Goal: Transaction & Acquisition: Obtain resource

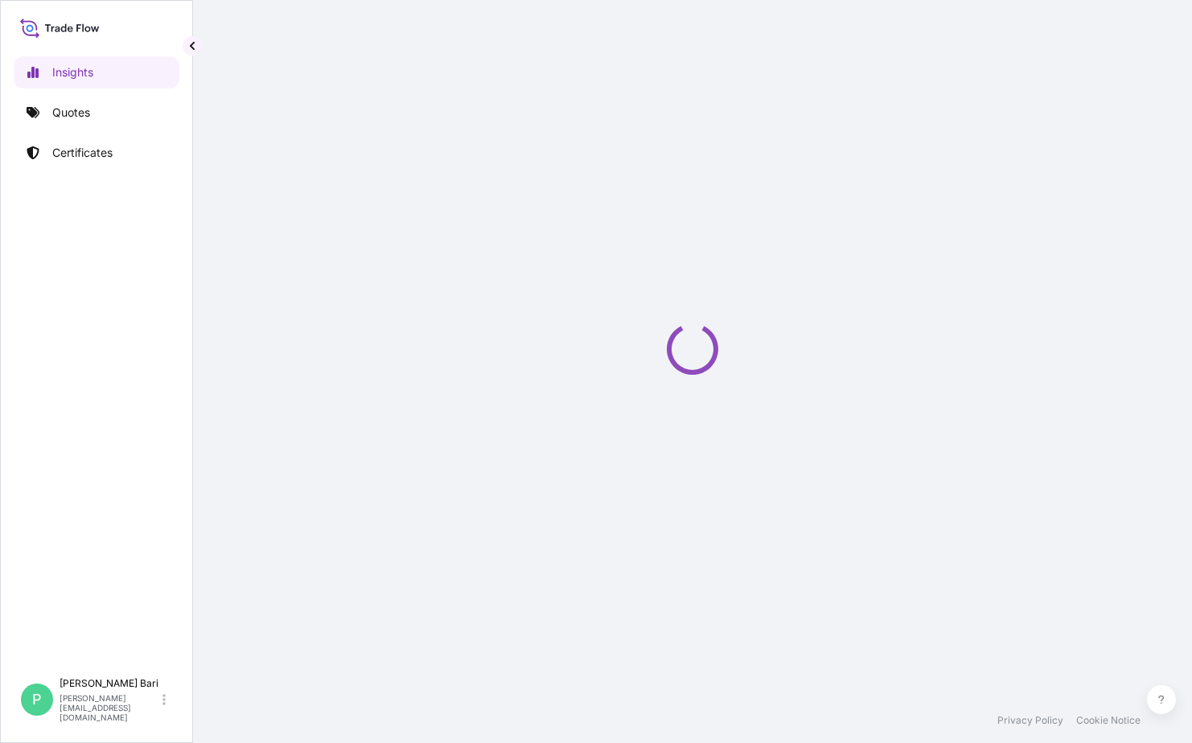
select select "2025"
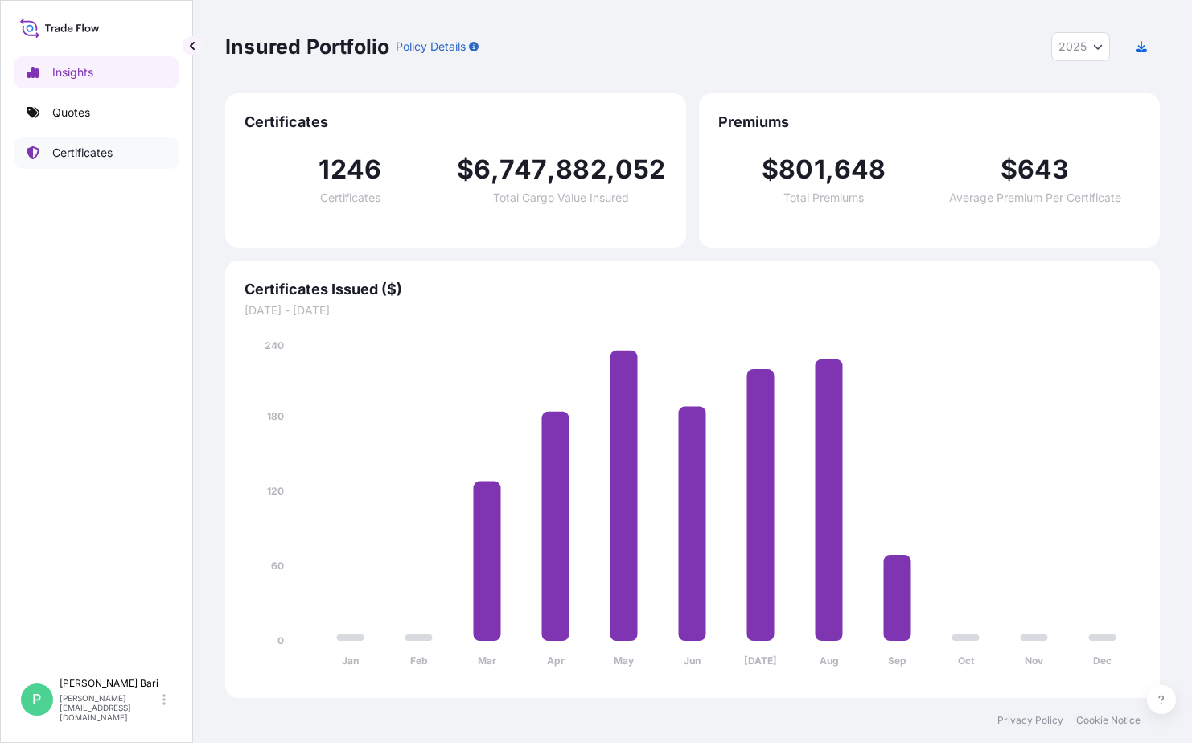
click at [89, 153] on p "Certificates" at bounding box center [82, 153] width 60 height 16
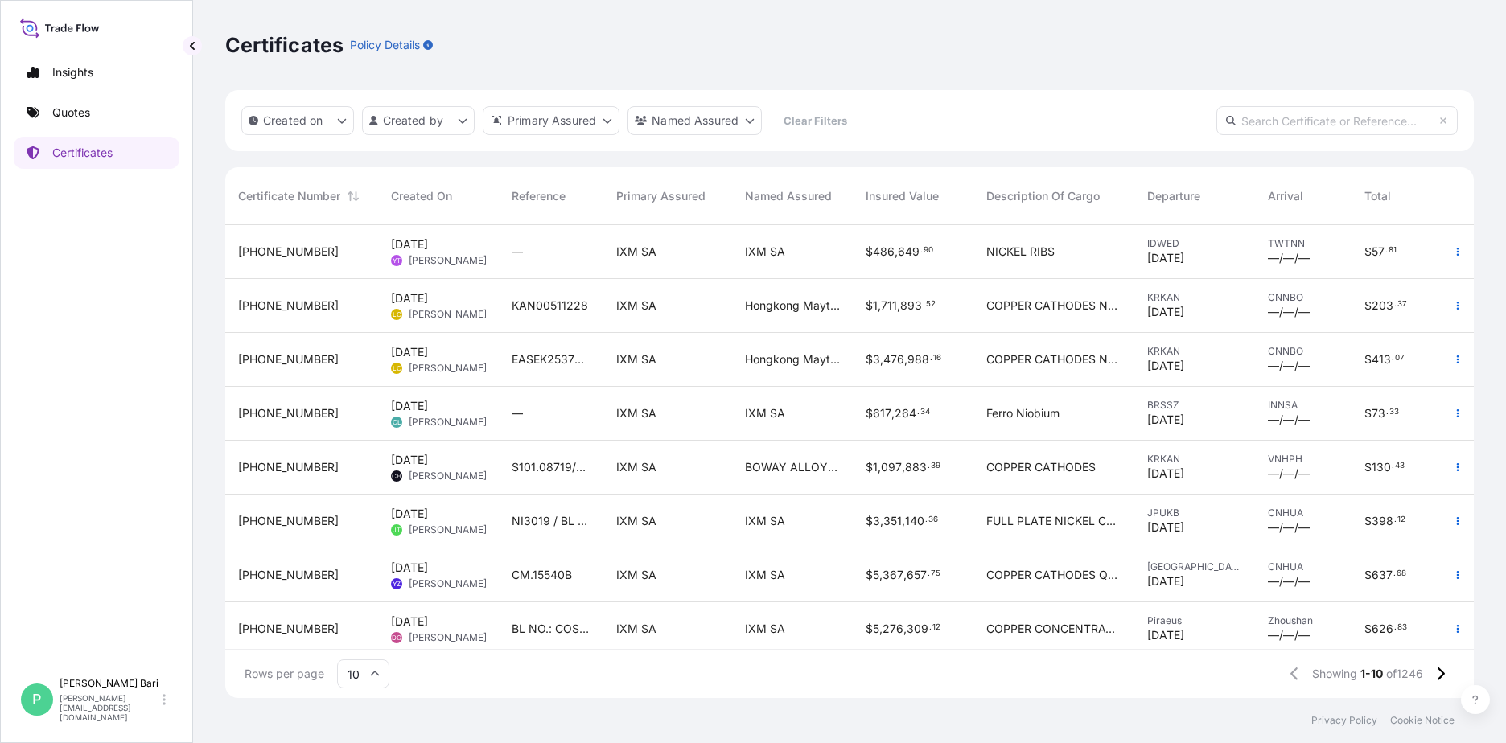
scroll to position [127, 0]
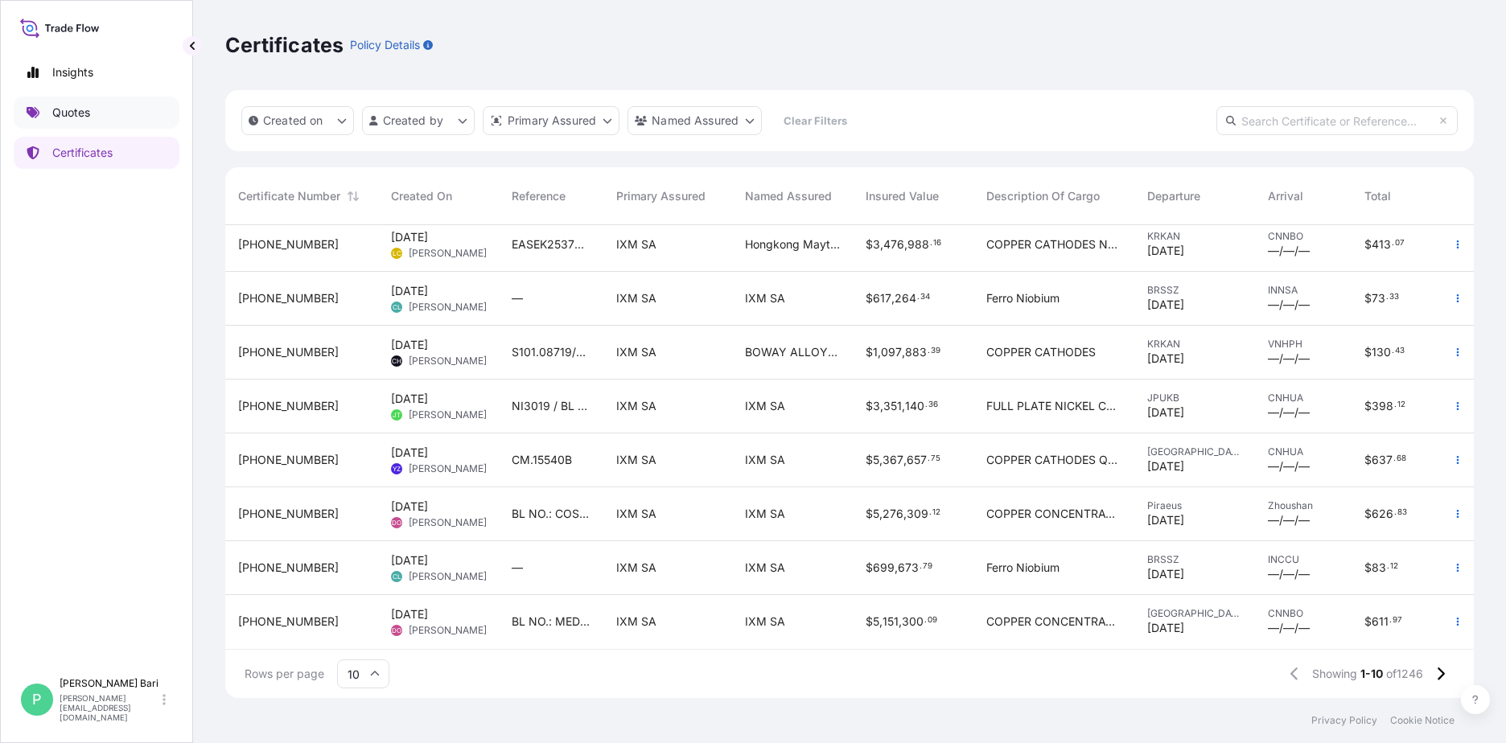
click at [113, 106] on link "Quotes" at bounding box center [97, 113] width 166 height 32
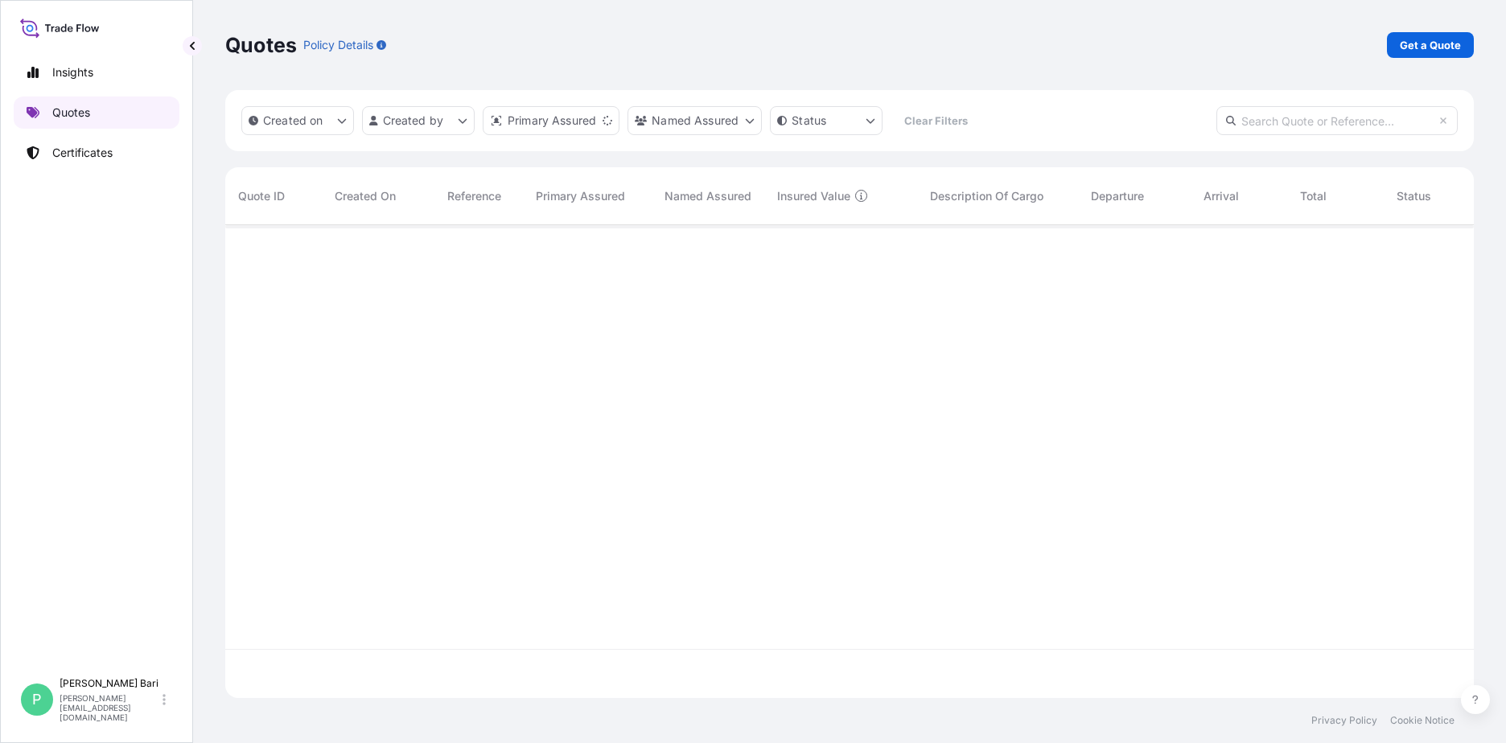
scroll to position [470, 1236]
click at [1191, 39] on p "Get a Quote" at bounding box center [1430, 45] width 61 height 16
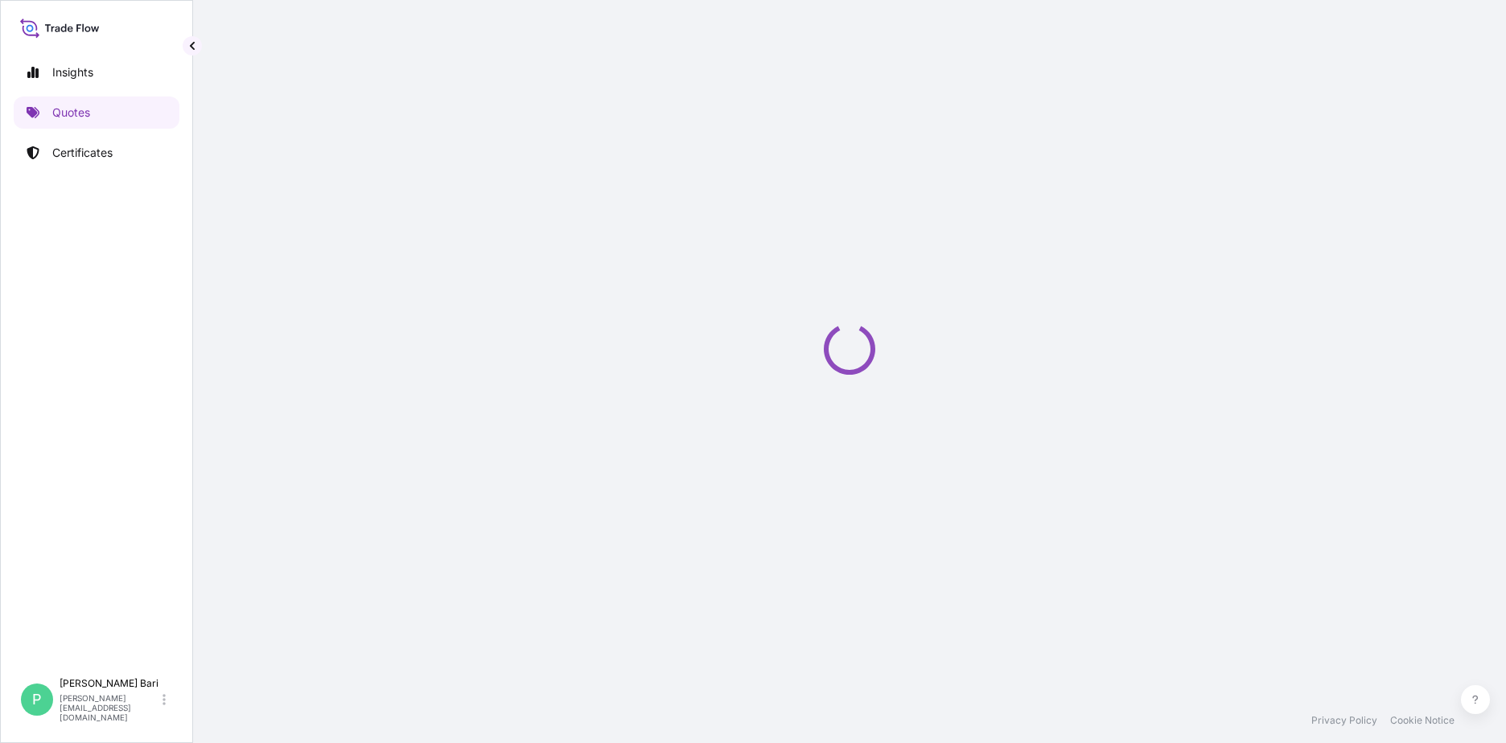
select select "Sea"
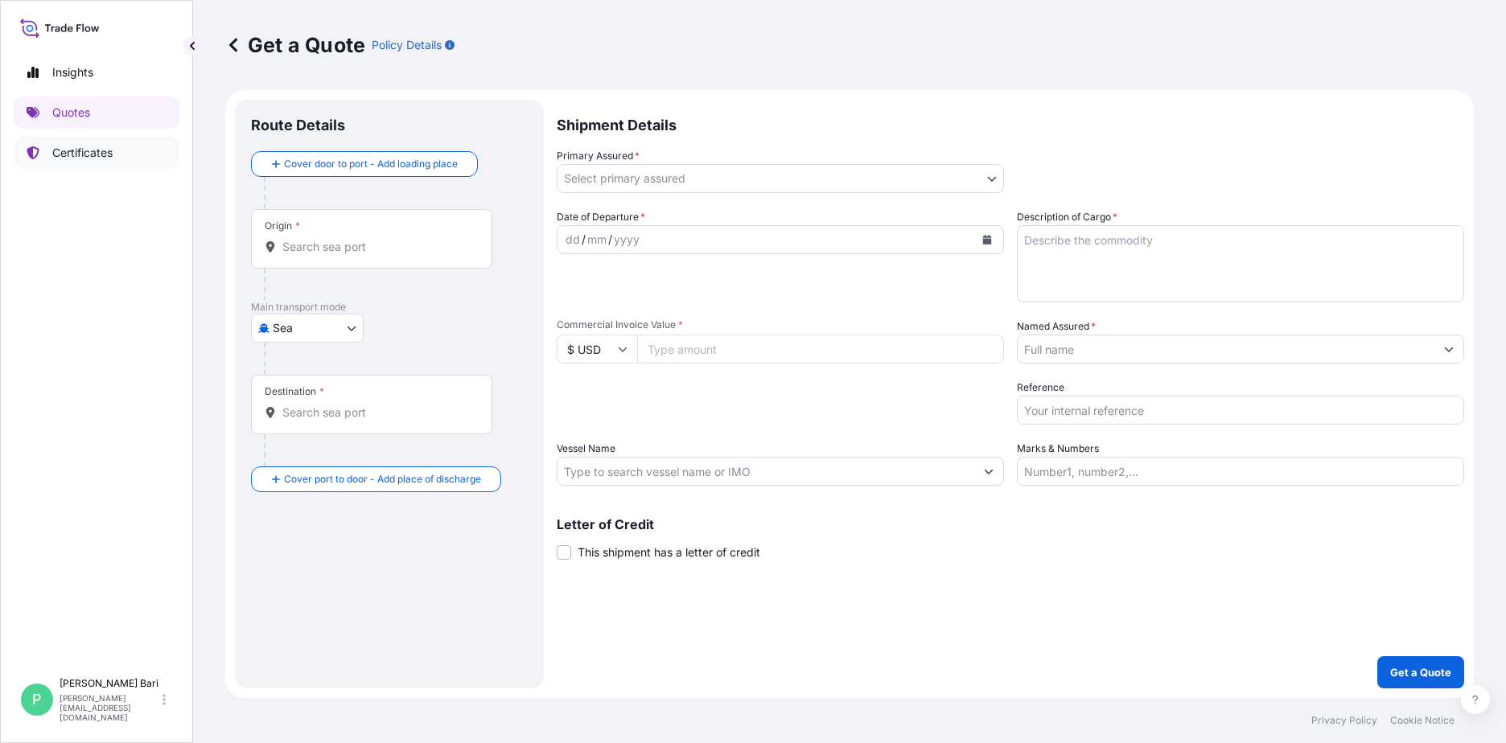
click at [64, 148] on p "Certificates" at bounding box center [82, 153] width 60 height 16
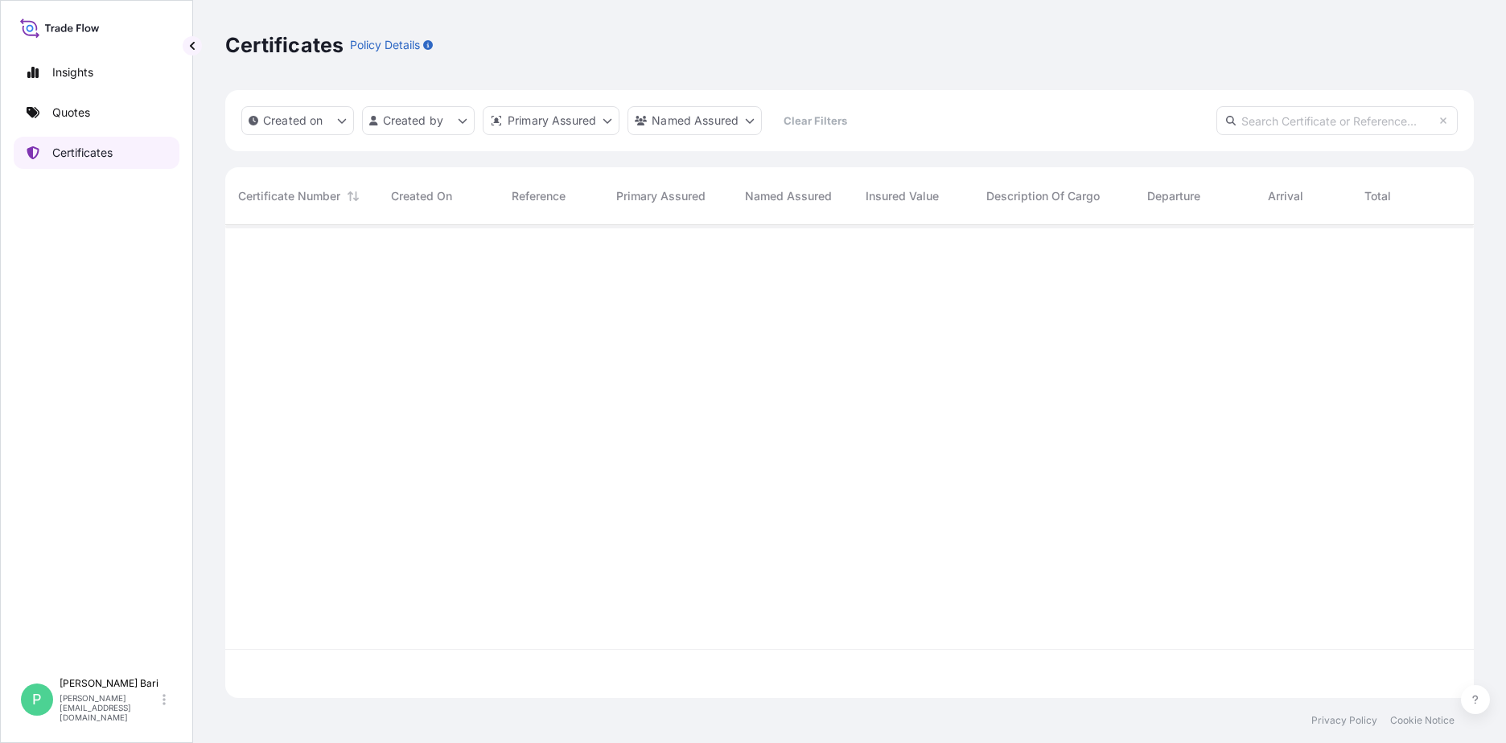
scroll to position [470, 1236]
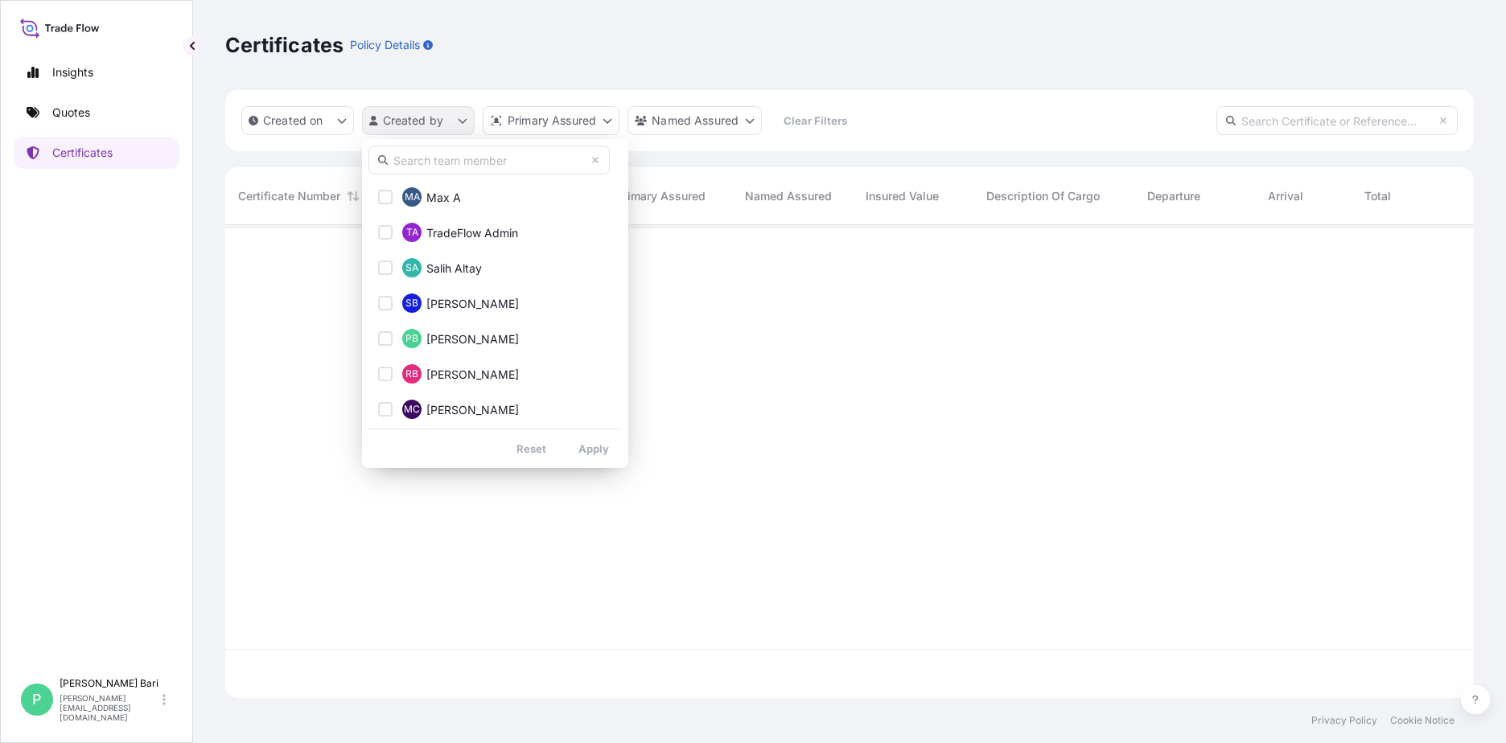
click at [466, 119] on html "Insights Quotes Certificates P Pauline Bari pauline.bari@ixmetals.com Certifica…" at bounding box center [753, 371] width 1506 height 743
click at [469, 162] on input "text" at bounding box center [488, 160] width 241 height 29
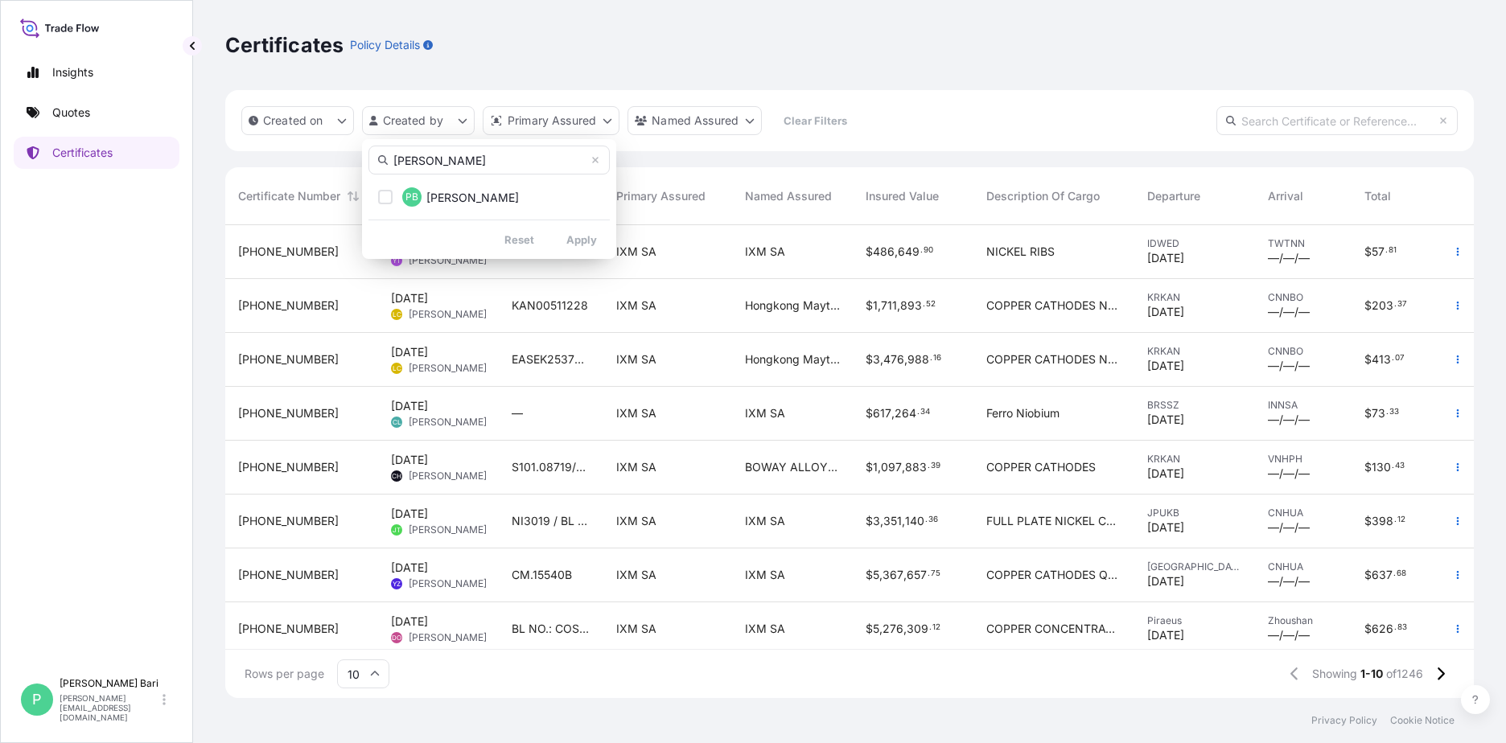
type input "pauli"
drag, startPoint x: 456, startPoint y: 216, endPoint x: 462, endPoint y: 191, distance: 25.8
click at [462, 191] on div "pauli PB Pauline Bari Reset Apply" at bounding box center [489, 199] width 254 height 120
click at [465, 186] on button "PB Pauline Bari" at bounding box center [488, 197] width 241 height 32
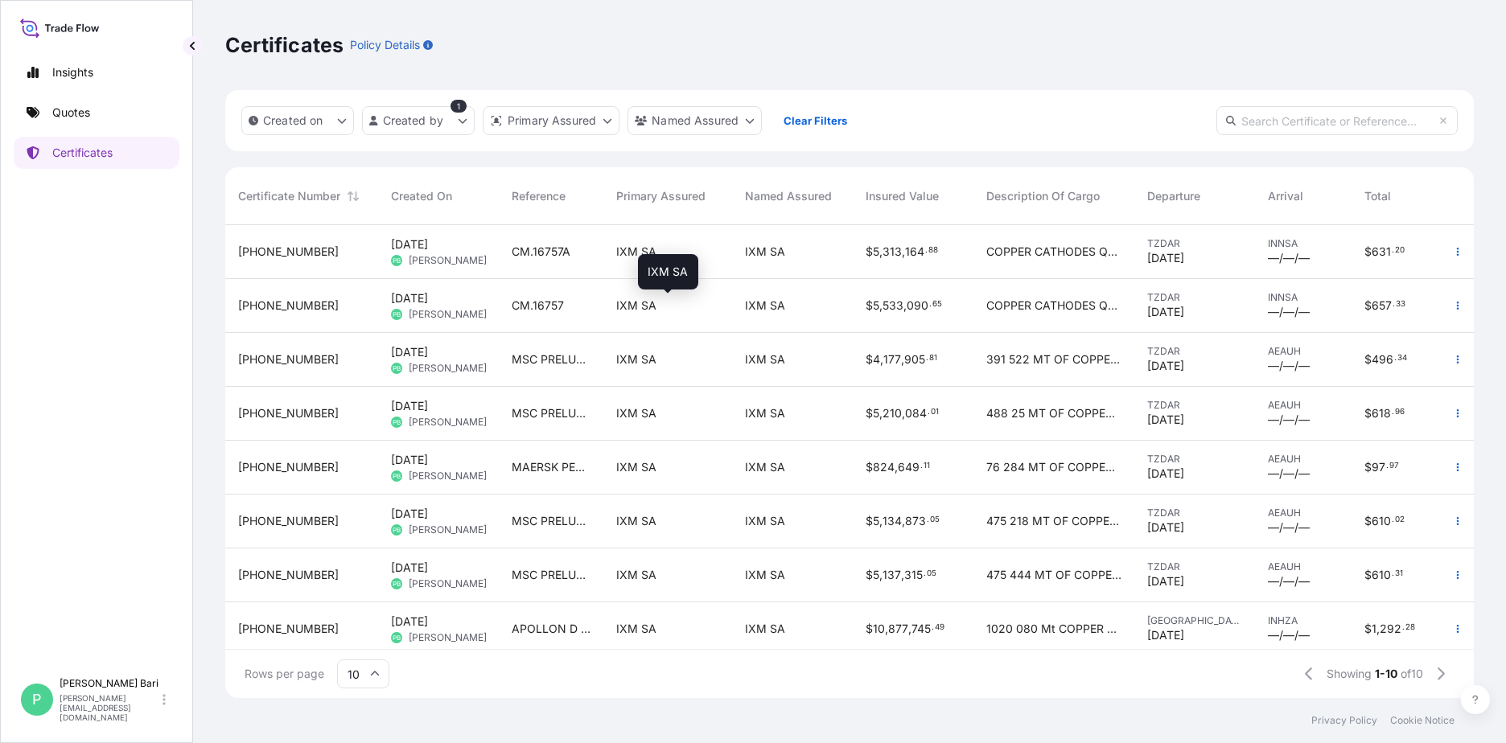
click at [704, 298] on div "IXM SA" at bounding box center [667, 306] width 103 height 16
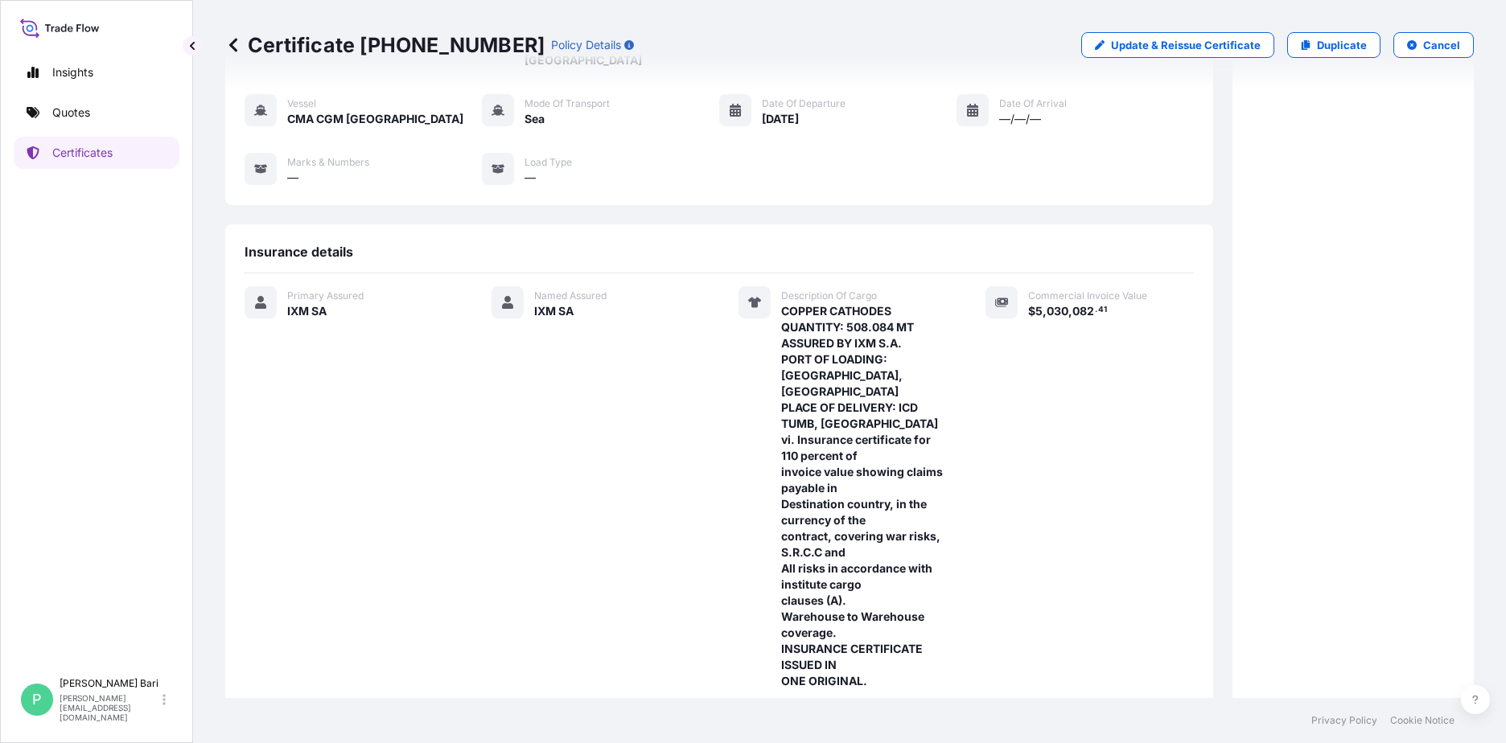
scroll to position [241, 0]
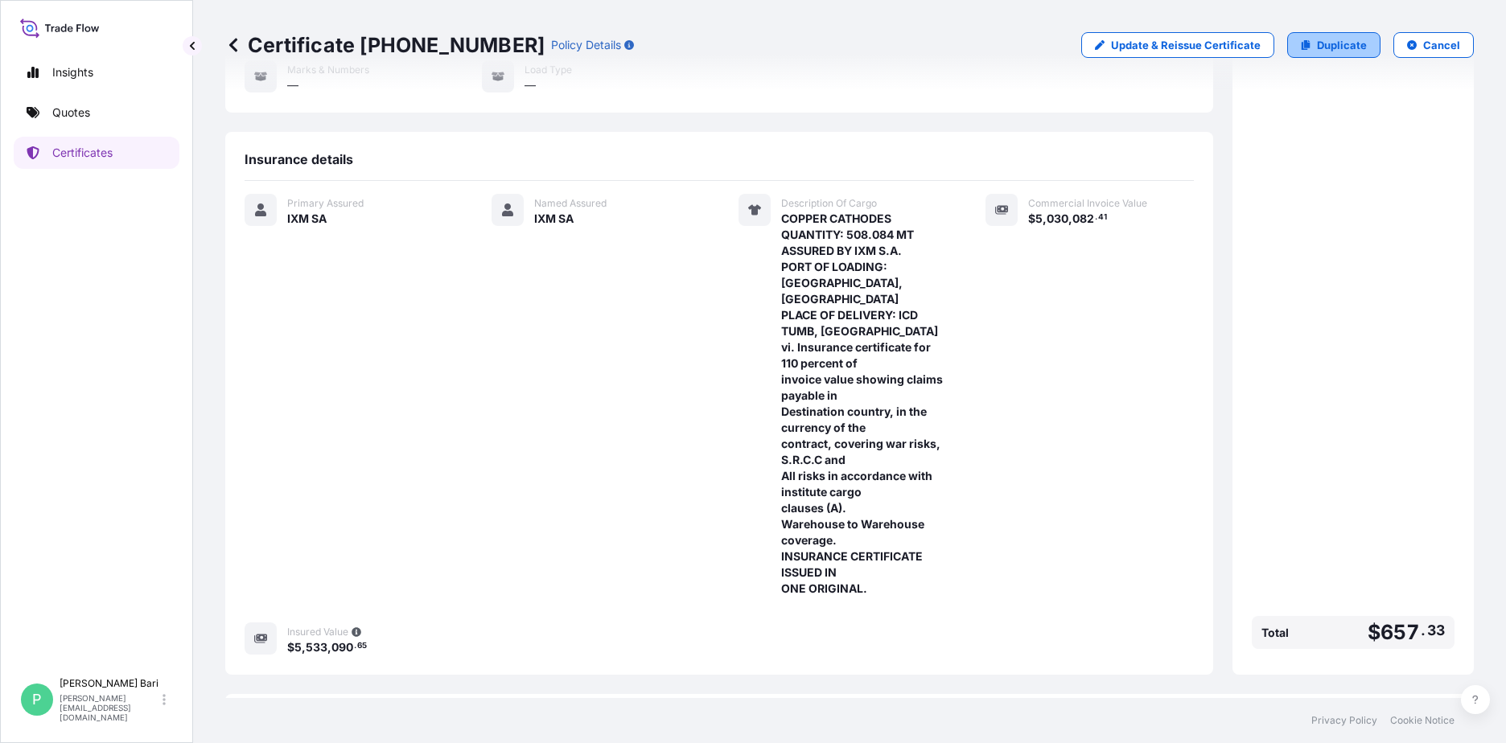
click at [1191, 51] on p "Duplicate" at bounding box center [1342, 45] width 50 height 16
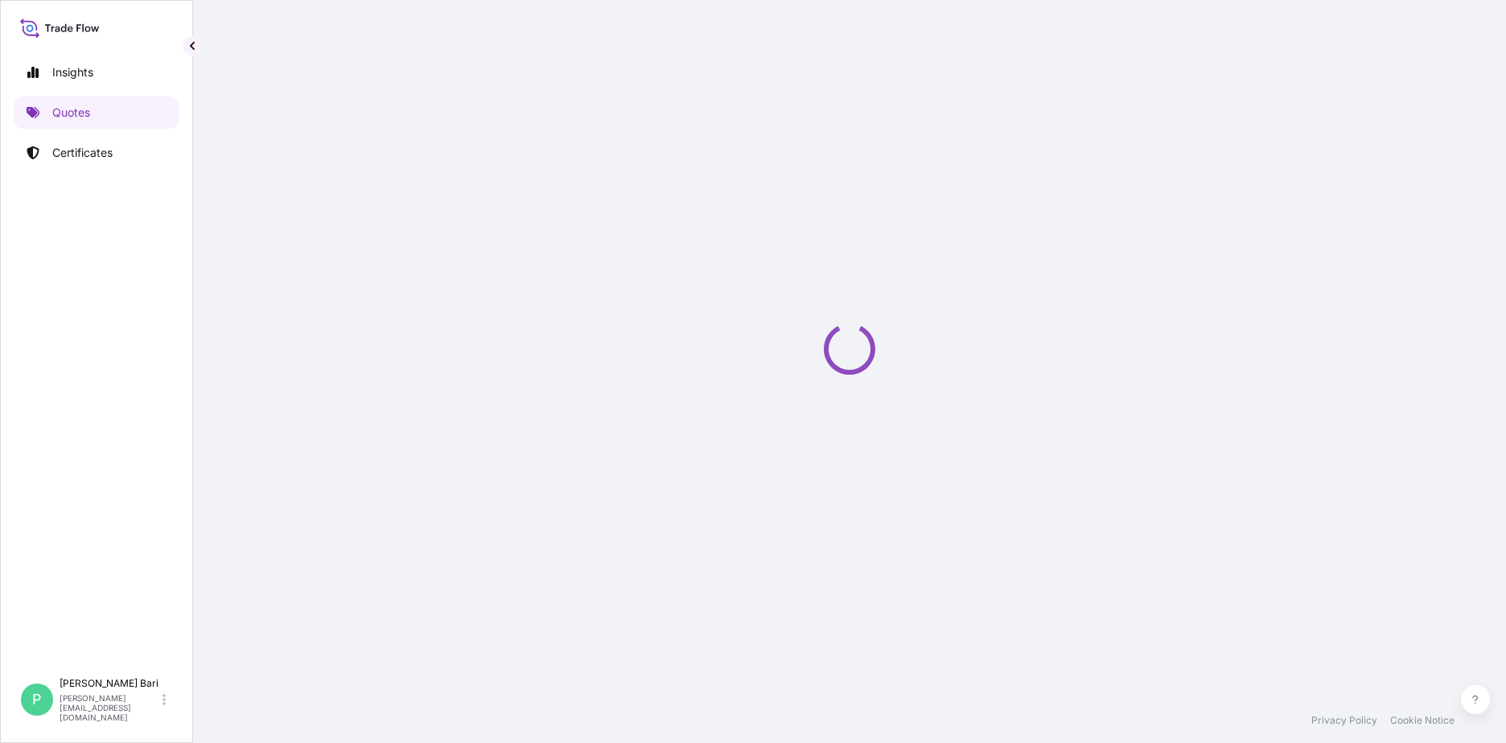
select select "Sea"
select select "31846"
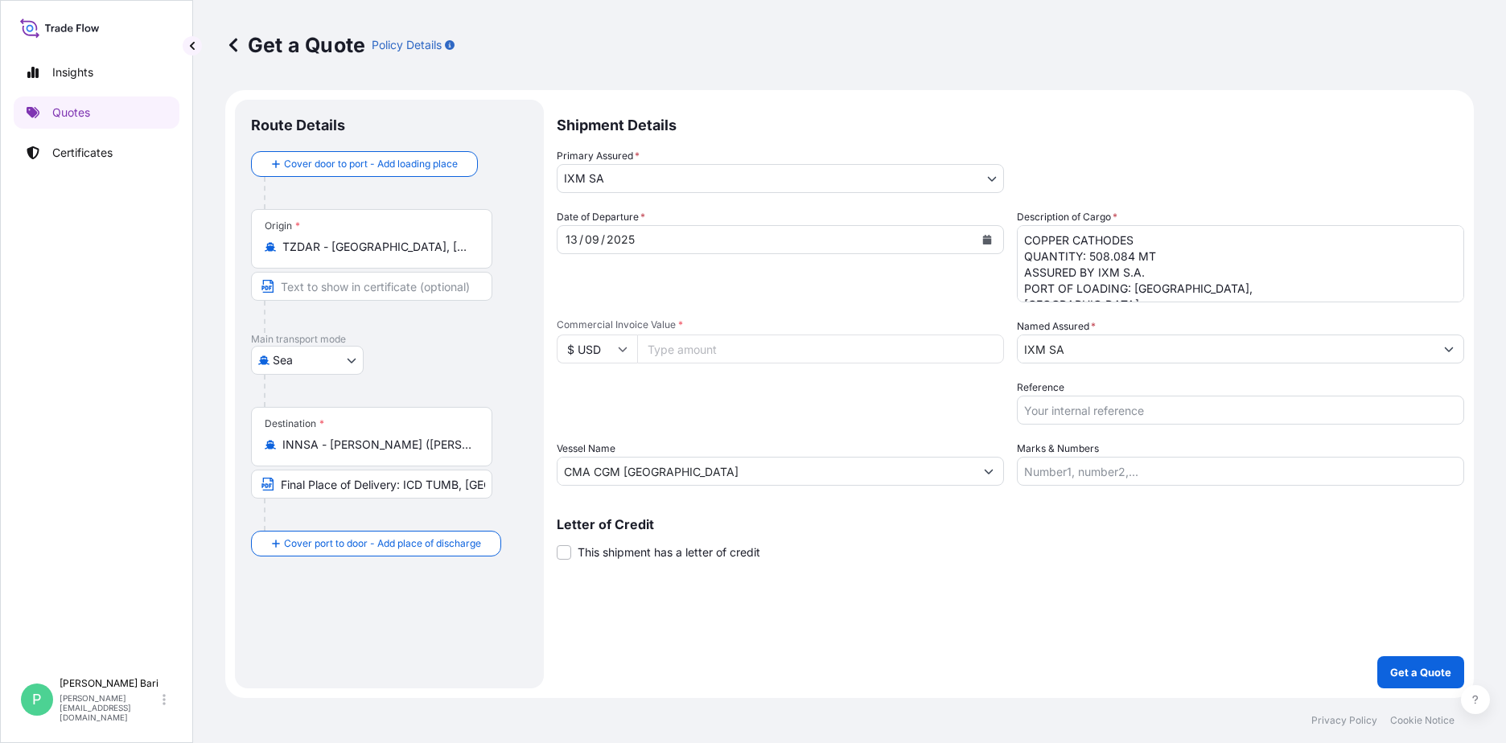
click at [1184, 262] on textarea "COPPER CATHODES QUANTITY: 508.084 MT ASSURED BY IXM S.A. PORT OF LOADING: DAR E…" at bounding box center [1240, 263] width 447 height 77
click at [1105, 394] on div "Reference" at bounding box center [1240, 402] width 447 height 45
click at [1109, 402] on input "Reference" at bounding box center [1240, 410] width 447 height 29
type input "CM.16757A"
type input "4830149.89"
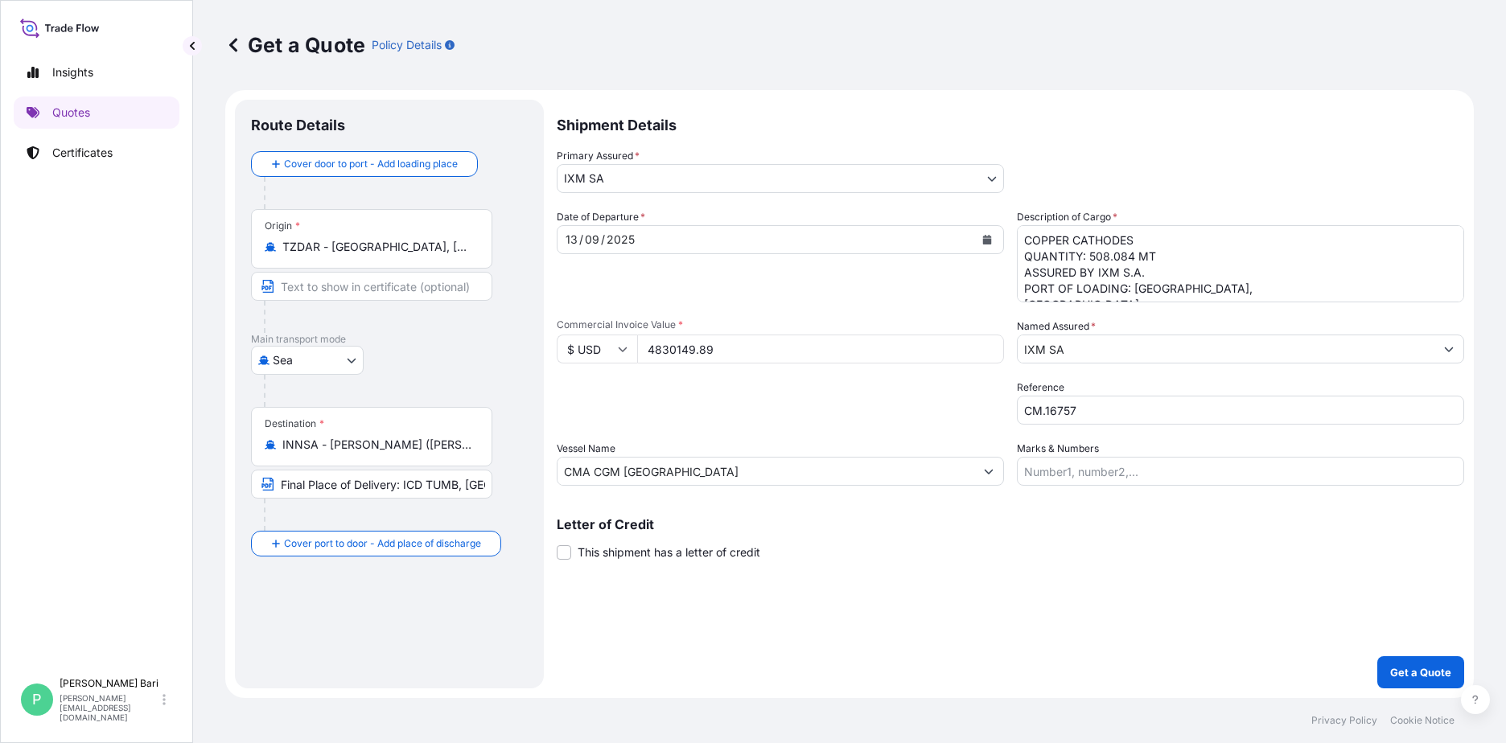
drag, startPoint x: 1106, startPoint y: 388, endPoint x: 1137, endPoint y: 390, distance: 30.6
click at [1106, 388] on div "Reference CM.16757" at bounding box center [1240, 402] width 447 height 45
click at [1090, 415] on input "CM.16757" at bounding box center [1240, 410] width 447 height 29
click at [1111, 613] on div "Shipment Details Primary Assured * IXM SA IXM SA CMOC Limited IXM Trading LLC I…" at bounding box center [1010, 394] width 907 height 589
click at [1086, 411] on input "CM.16757A" at bounding box center [1240, 410] width 447 height 29
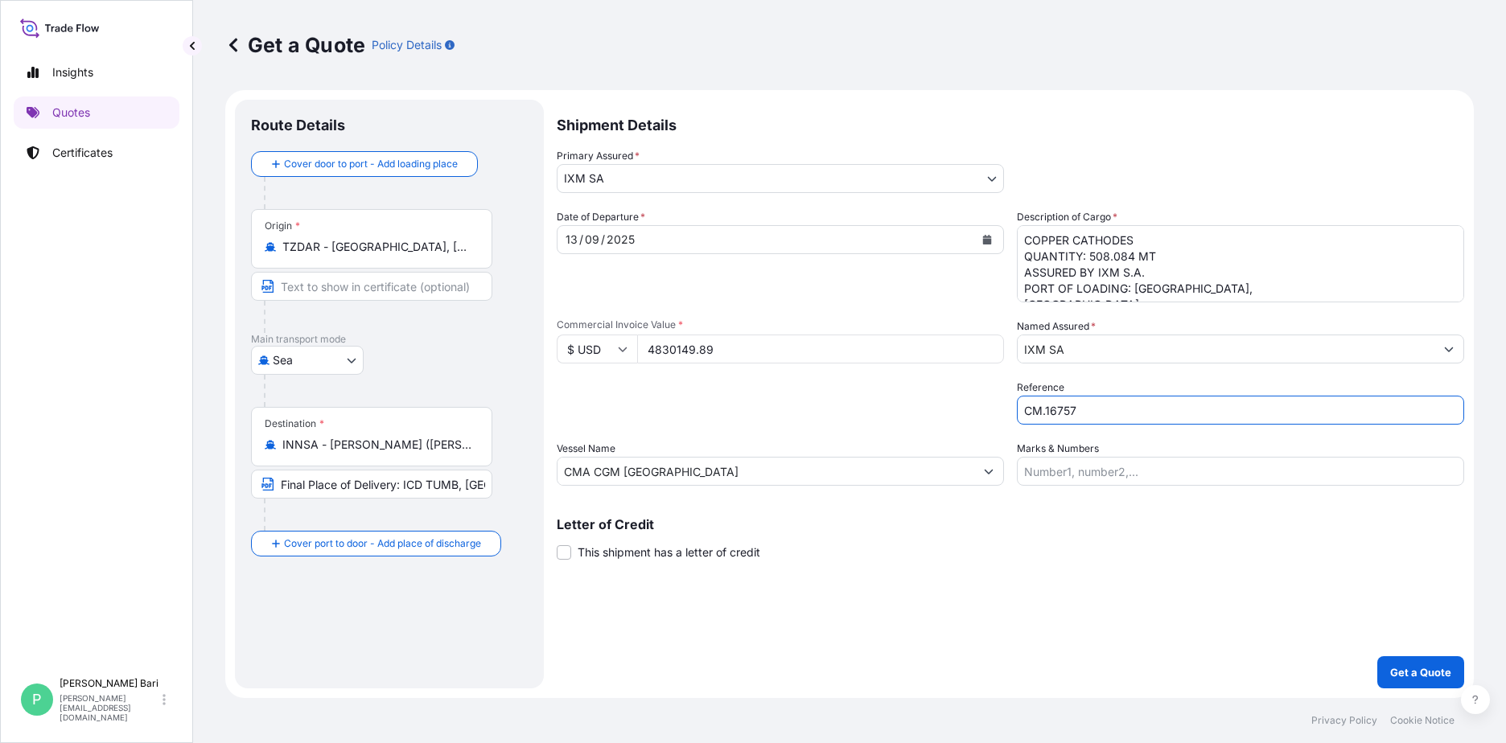
type input "CM.16757"
drag, startPoint x: 763, startPoint y: 418, endPoint x: 756, endPoint y: 394, distance: 25.2
click at [758, 399] on div "Packing Category Type to search a container mode Please select a primary mode o…" at bounding box center [780, 402] width 447 height 45
click at [729, 337] on input "4830149.89" at bounding box center [820, 349] width 367 height 29
type input "4830149"
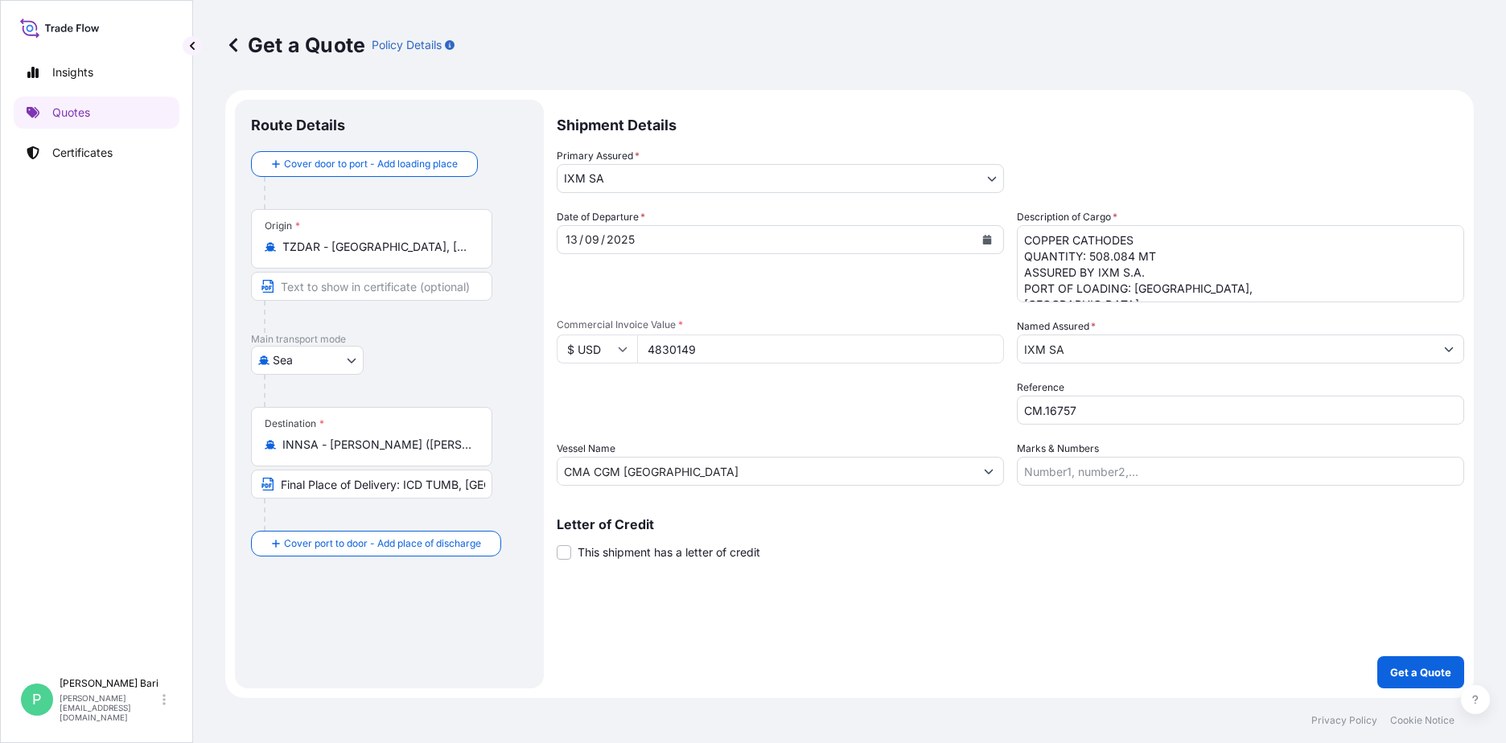
click at [983, 349] on input "4830149" at bounding box center [820, 349] width 367 height 29
drag, startPoint x: 886, startPoint y: 352, endPoint x: 489, endPoint y: 343, distance: 396.7
click at [495, 354] on form "Route Details Cover door to port - Add loading place Place of loading Road / In…" at bounding box center [849, 394] width 1248 height 608
click at [809, 343] on input "Commercial Invoice Value *" at bounding box center [820, 349] width 367 height 29
click at [651, 339] on input "Commercial Invoice Value *" at bounding box center [820, 349] width 367 height 29
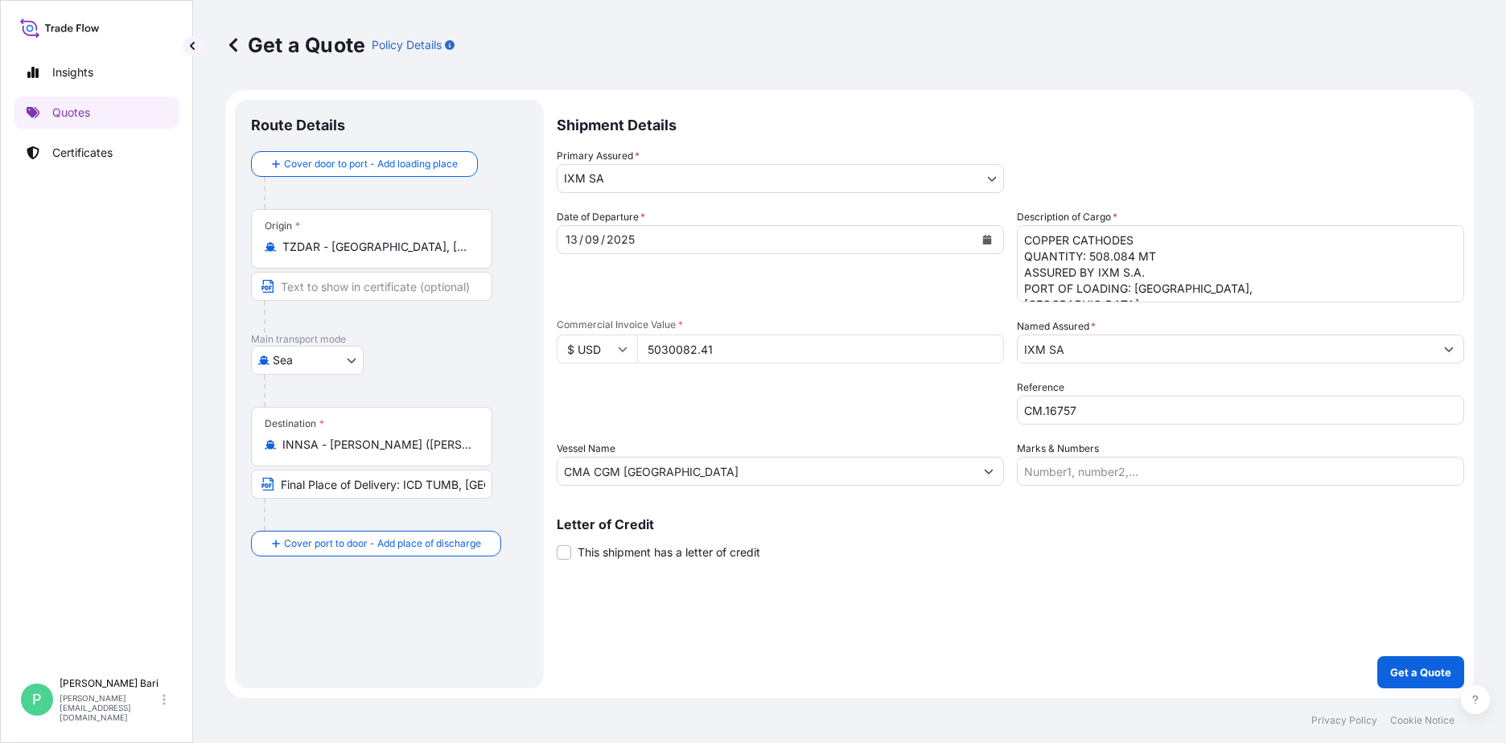
type input "5030082.41"
click at [1191, 656] on button "Get a Quote" at bounding box center [1420, 672] width 87 height 32
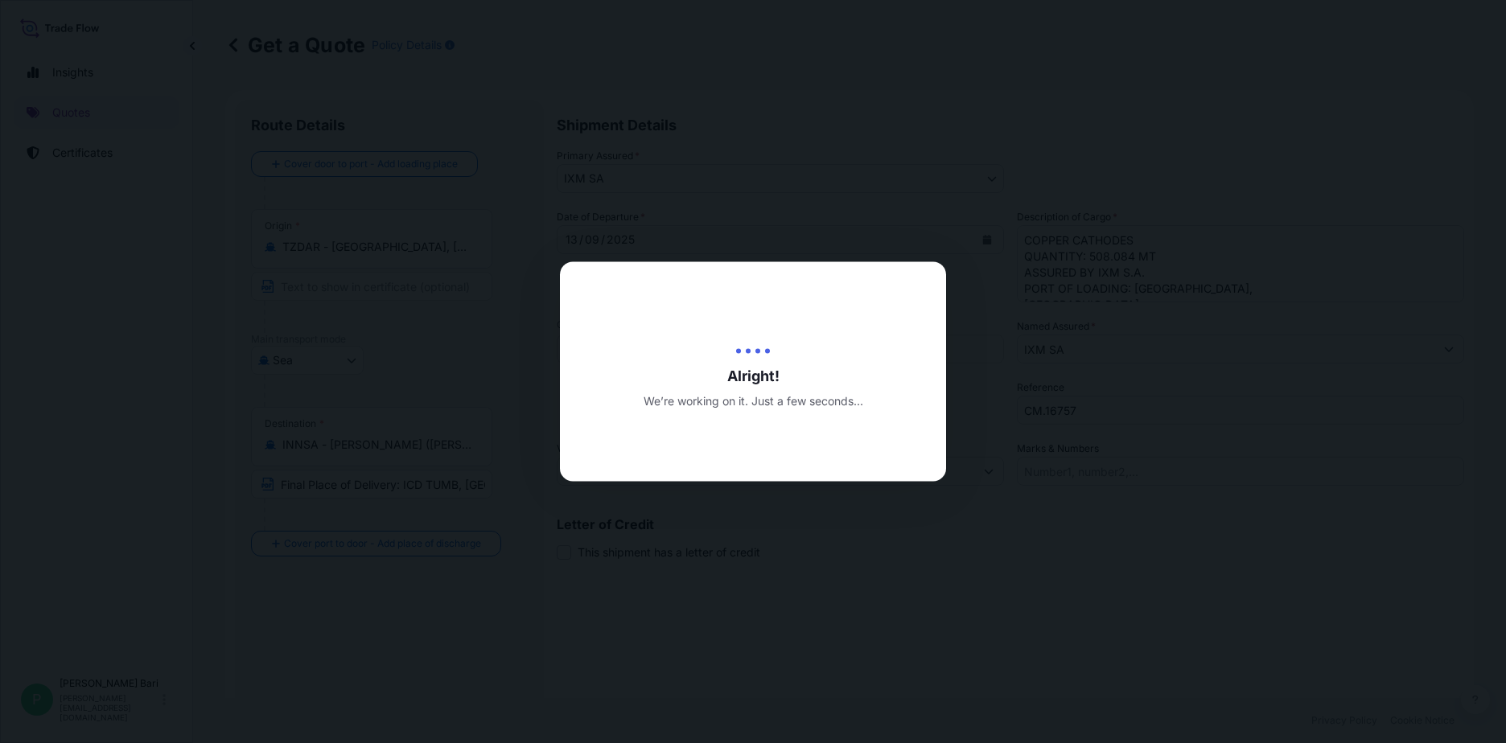
type input "19/09/2025"
click at [846, 259] on div at bounding box center [753, 371] width 1506 height 743
click at [1174, 380] on div at bounding box center [753, 371] width 1506 height 743
select select "Sea"
select select "31846"
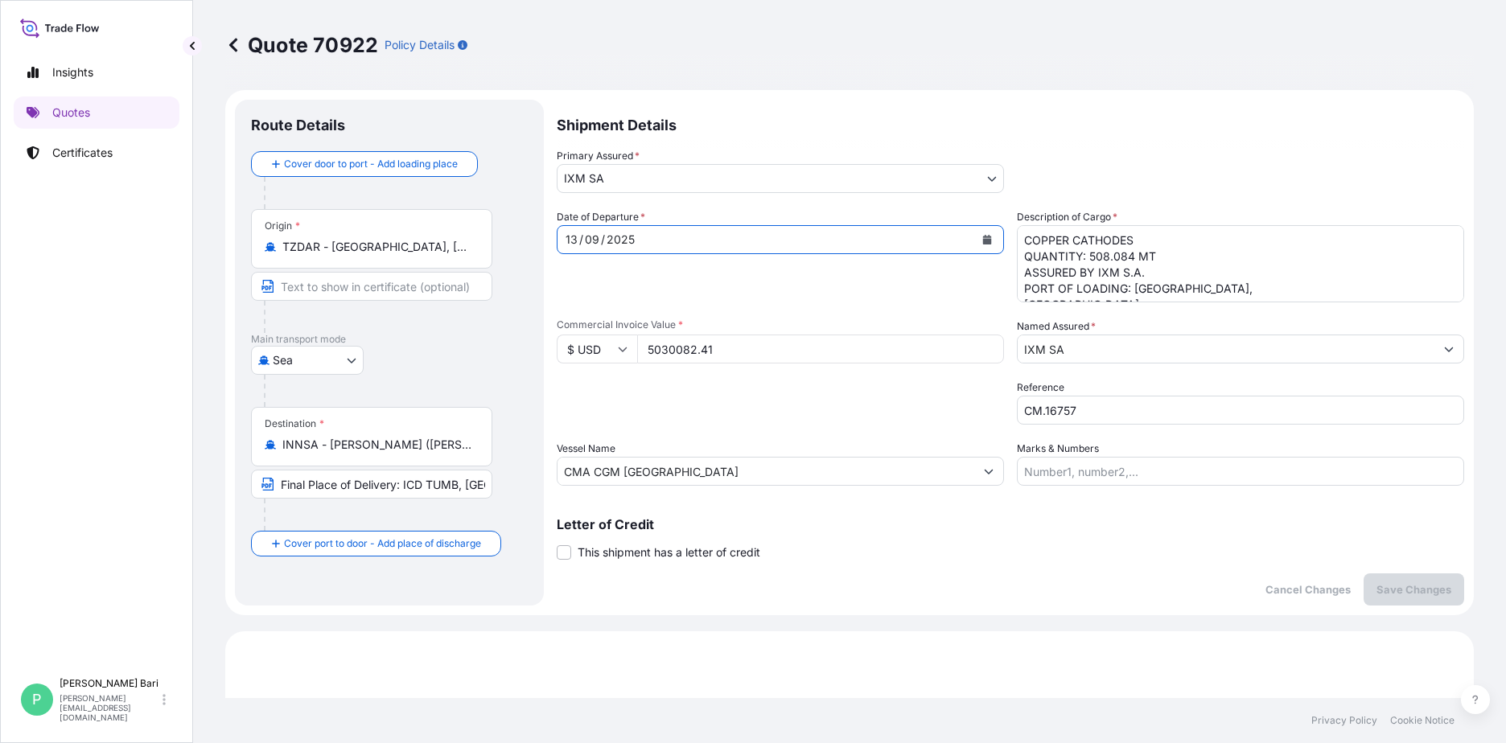
click at [574, 244] on div "13" at bounding box center [571, 239] width 15 height 19
click at [985, 249] on button "Calendar" at bounding box center [987, 240] width 26 height 26
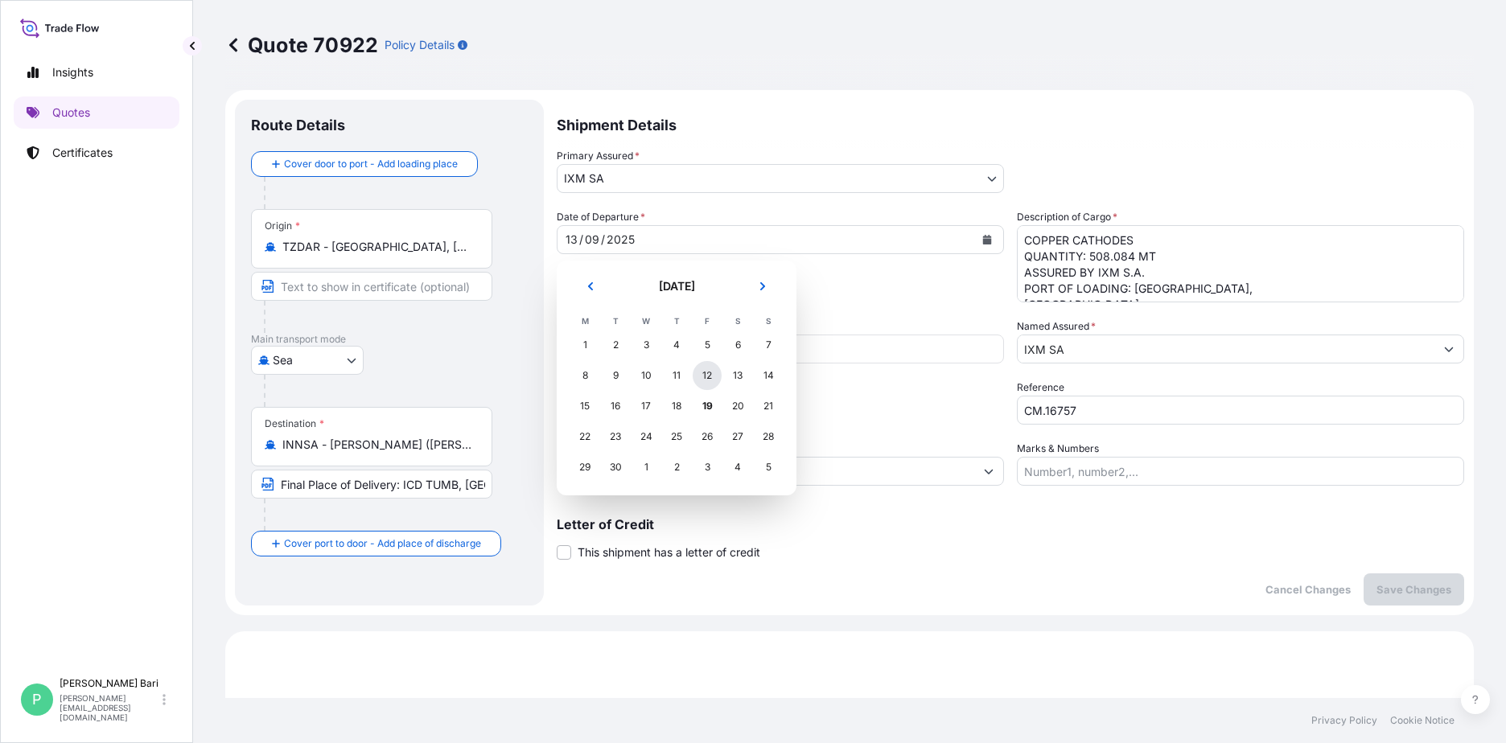
click at [698, 376] on div "12" at bounding box center [707, 375] width 29 height 29
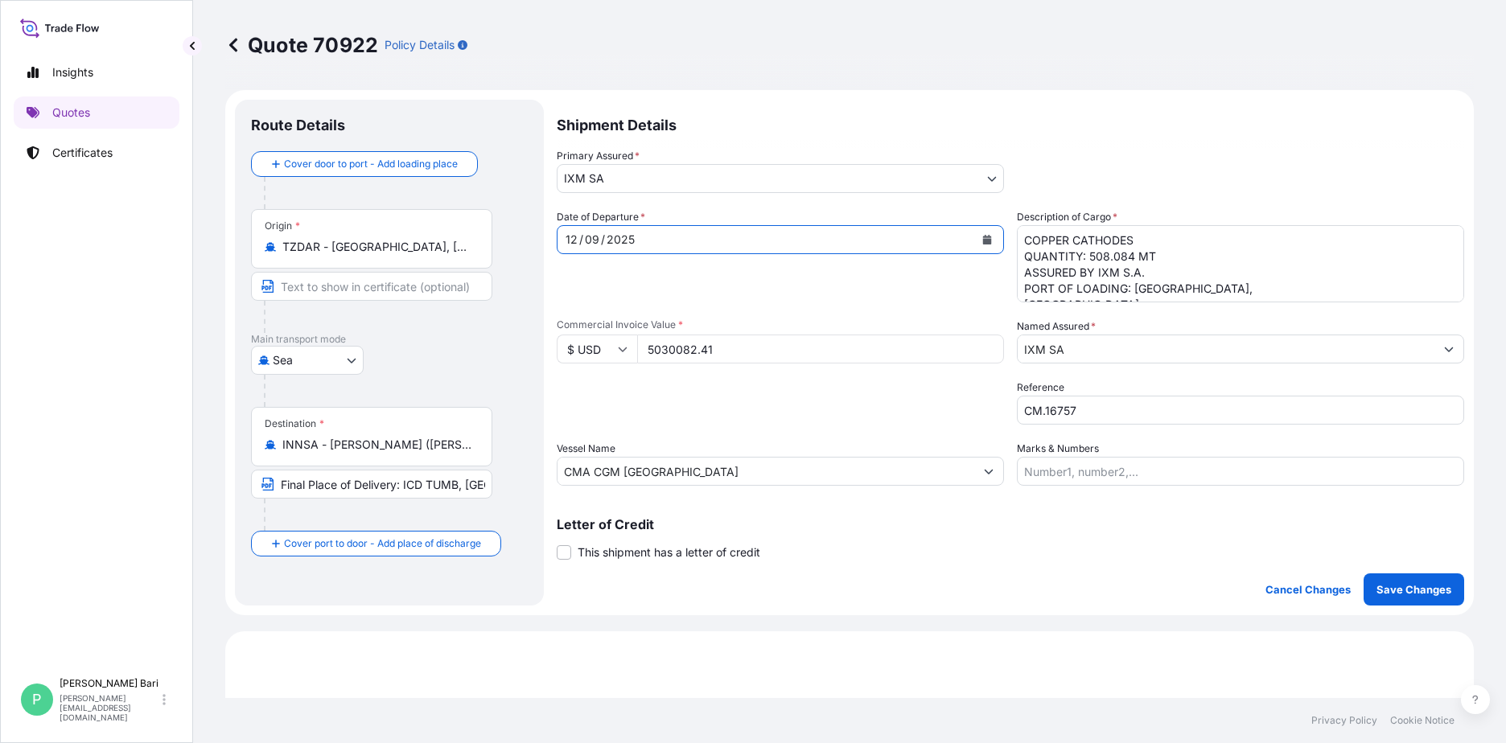
click at [1191, 257] on textarea "COPPER CATHODES QUANTITY: 508.084 MT ASSURED BY IXM S.A. PORT OF LOADING: DAR E…" at bounding box center [1240, 263] width 447 height 77
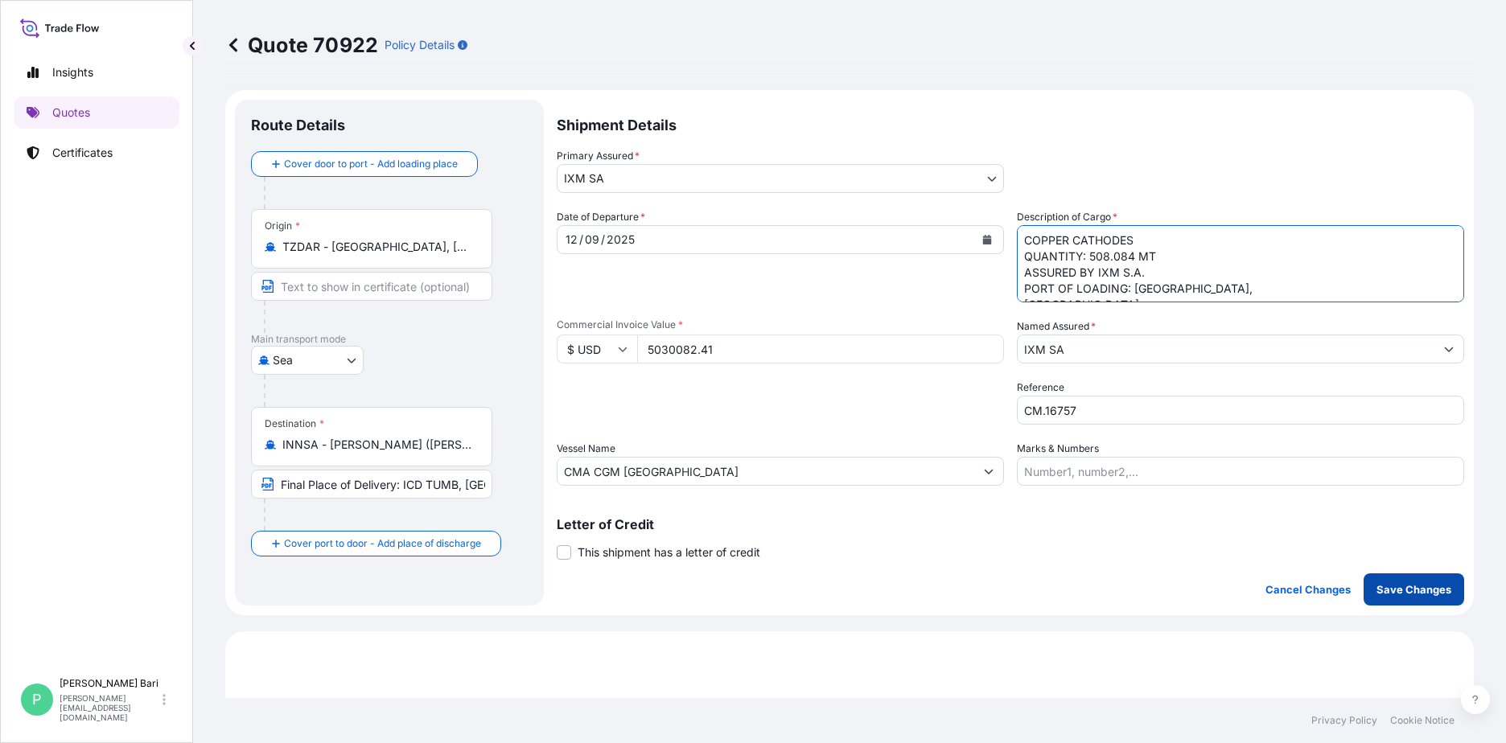
click at [1191, 581] on button "Save Changes" at bounding box center [1413, 589] width 101 height 32
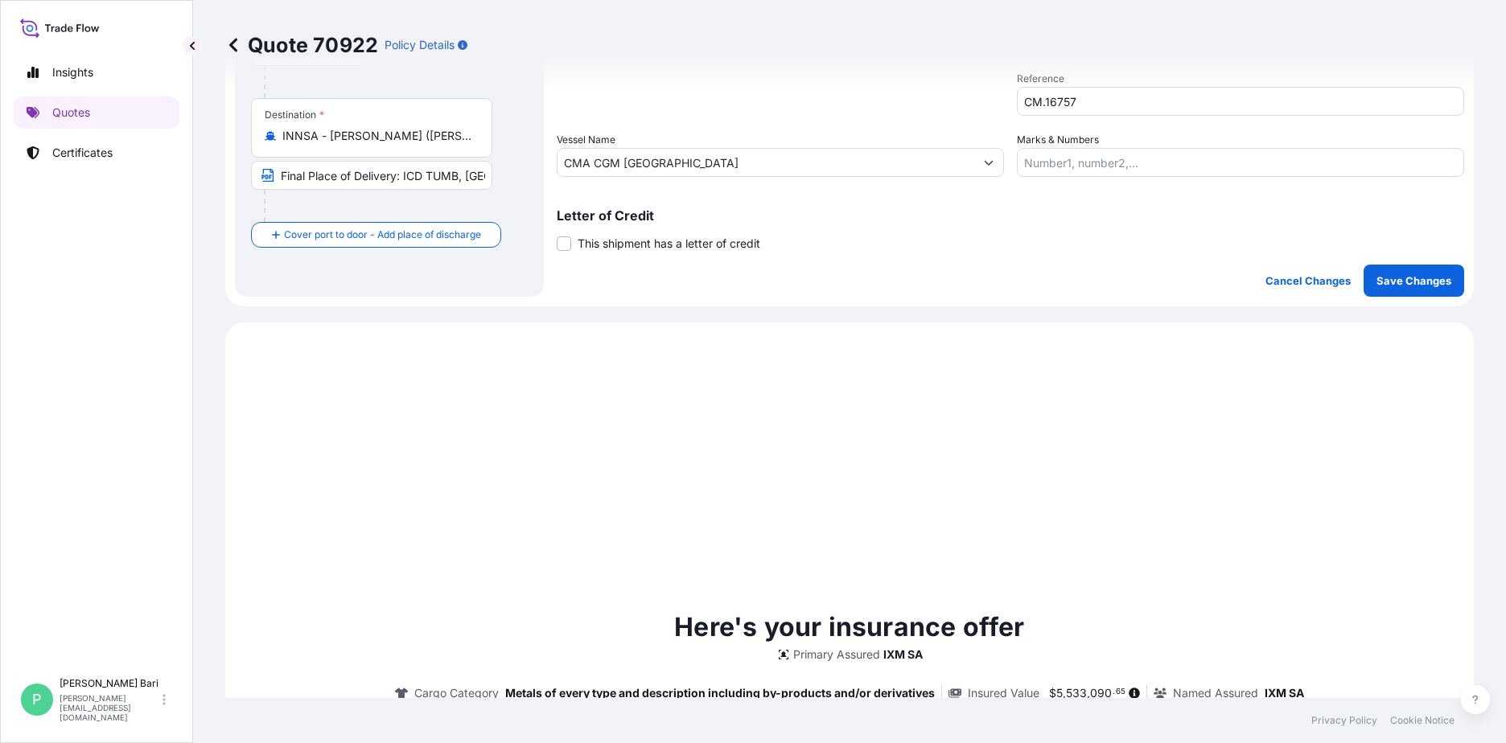
scroll to position [551, 0]
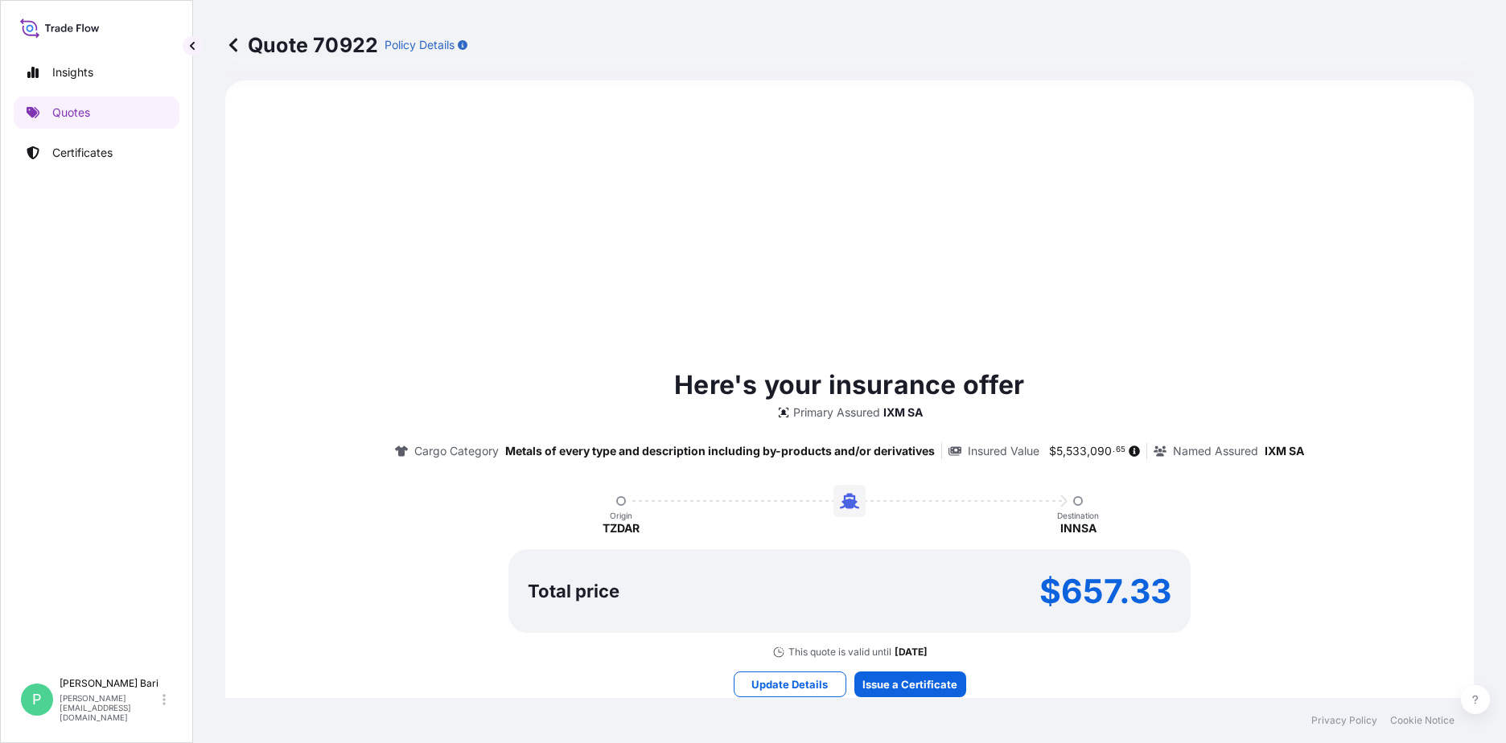
select select "Sea"
select select "31846"
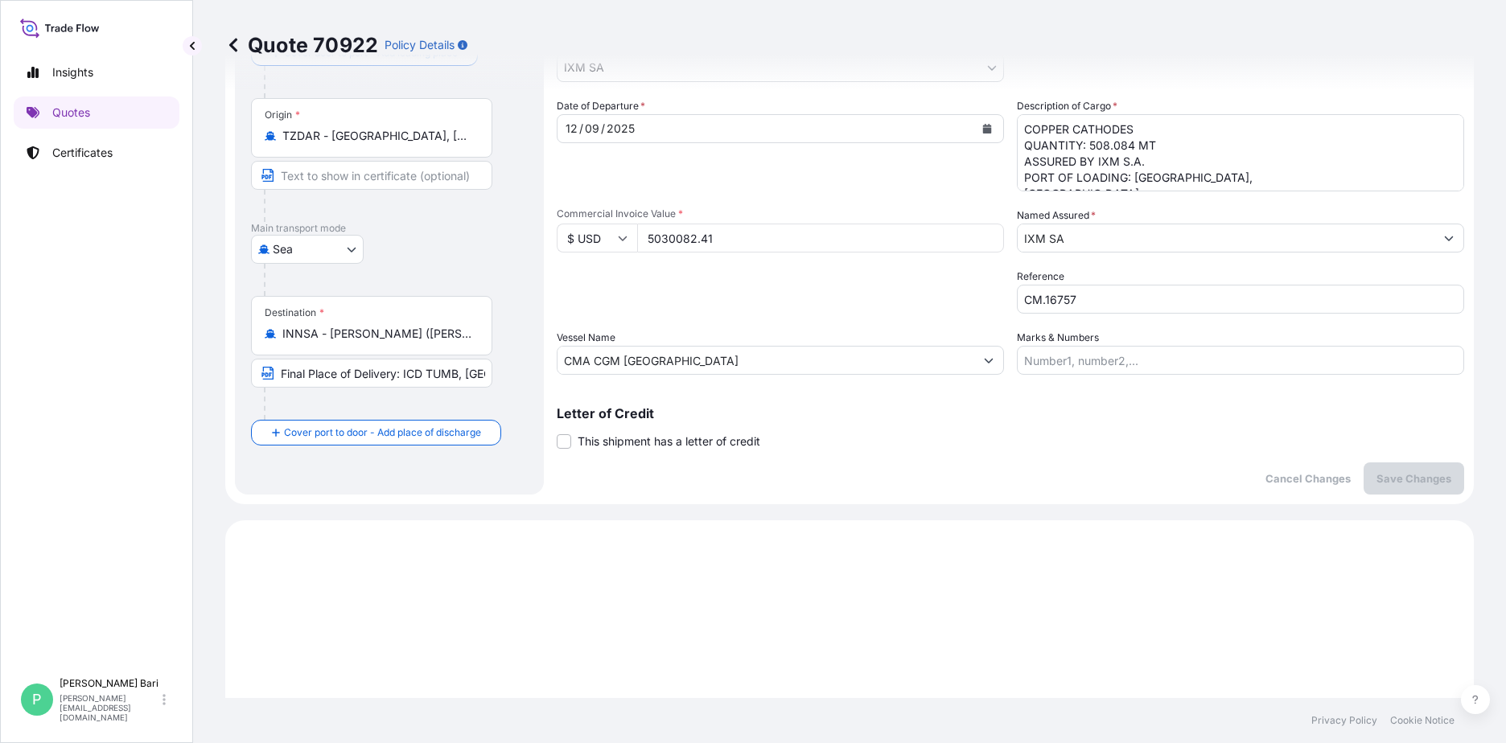
scroll to position [0, 0]
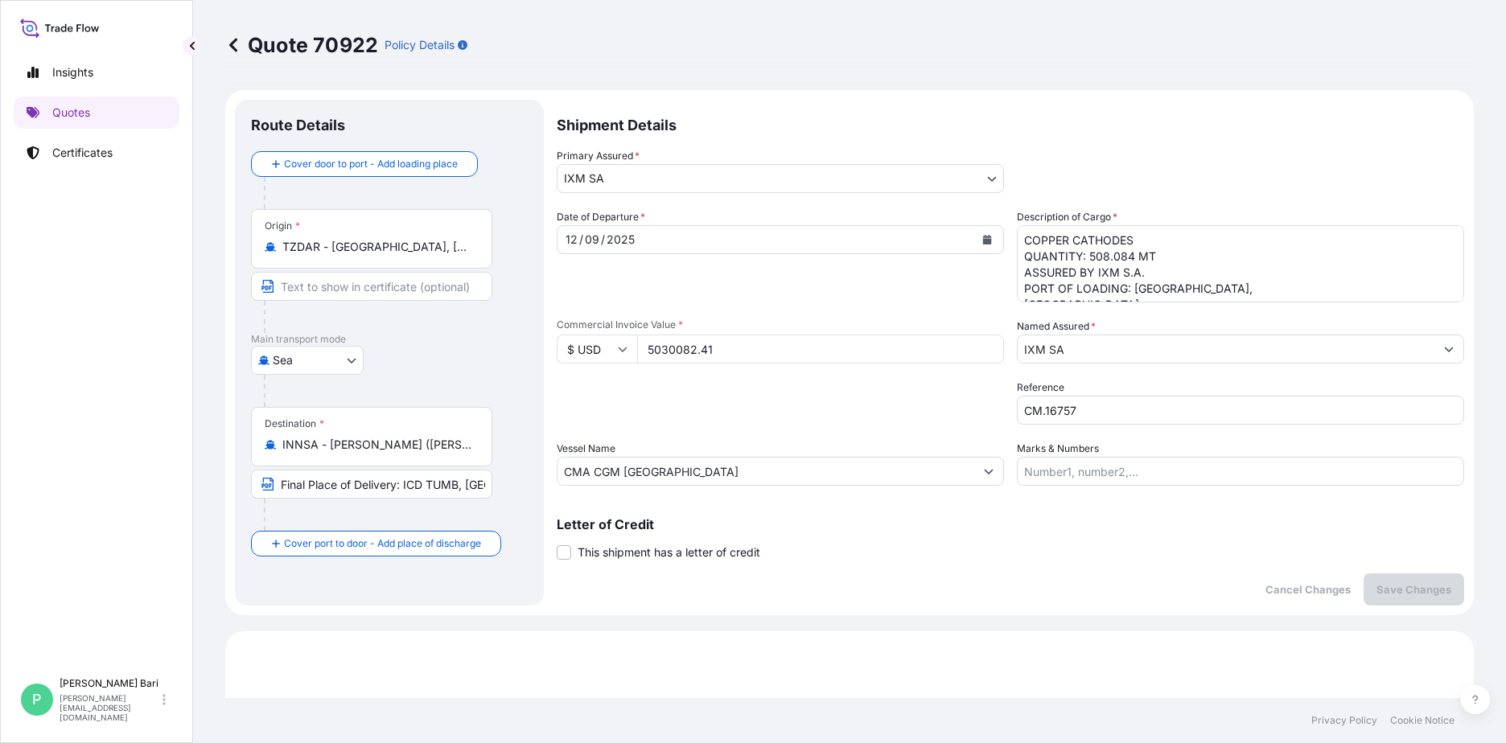
drag, startPoint x: 1055, startPoint y: 274, endPoint x: 1065, endPoint y: 269, distance: 10.8
click at [1055, 274] on textarea "COPPER CATHODES QUANTITY: 508.084 MT ASSURED BY IXM S.A. PORT OF LOADING: DAR E…" at bounding box center [1240, 263] width 447 height 77
click at [1149, 249] on textarea "COPPER CATHODES QUANTITY: 508.084 MT ASSURED BY IXM S.A. PORT OF LOADING: DAR E…" at bounding box center [1240, 263] width 447 height 77
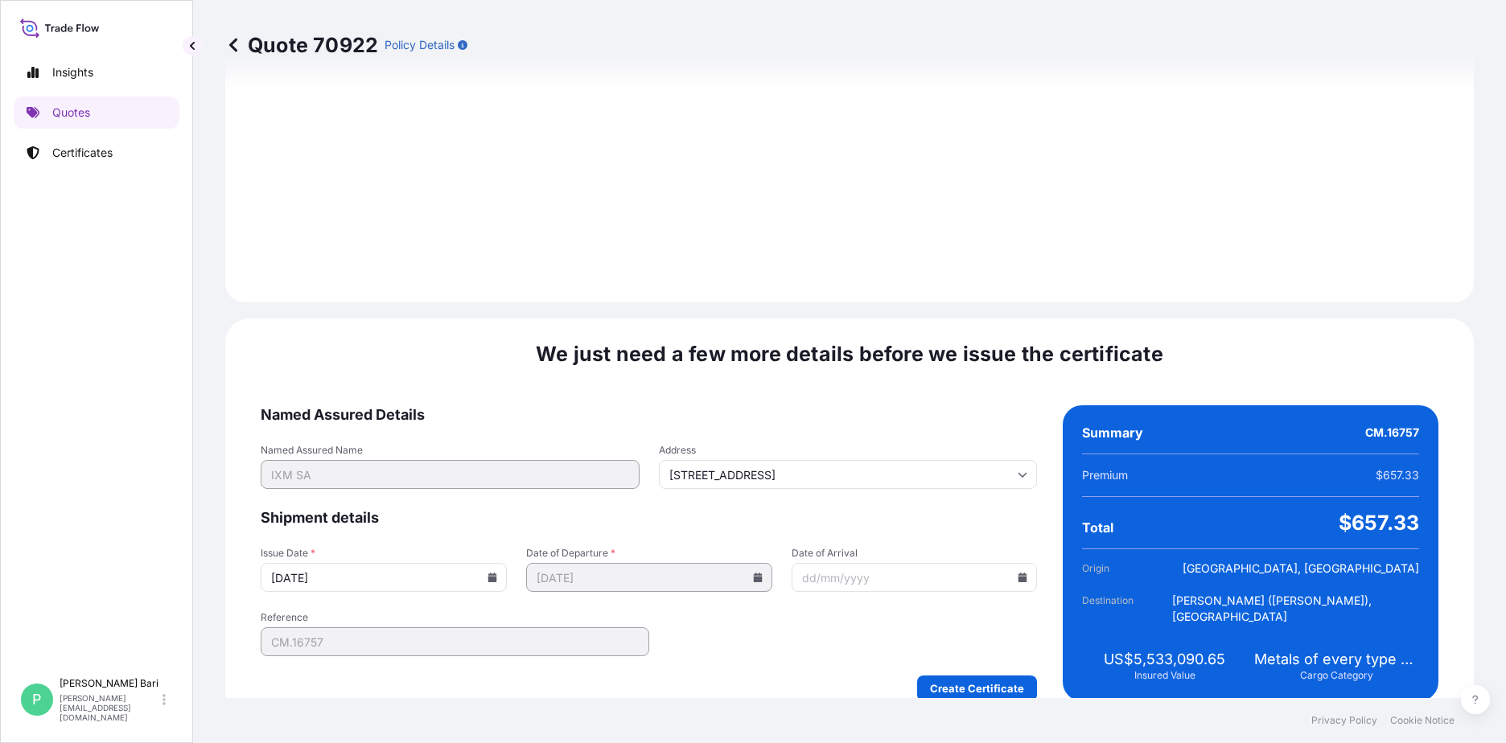
scroll to position [1678, 0]
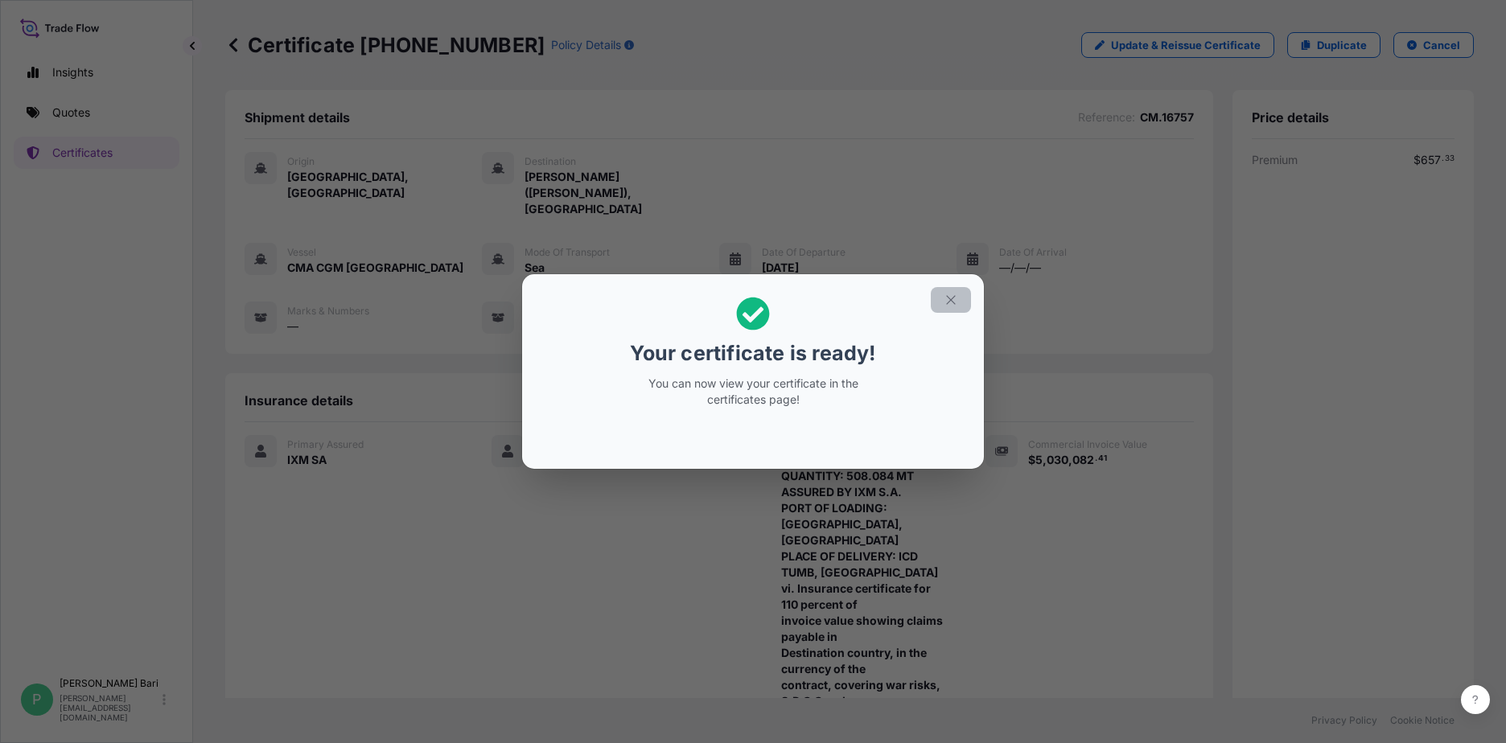
click at [955, 306] on icon "button" at bounding box center [950, 300] width 14 height 14
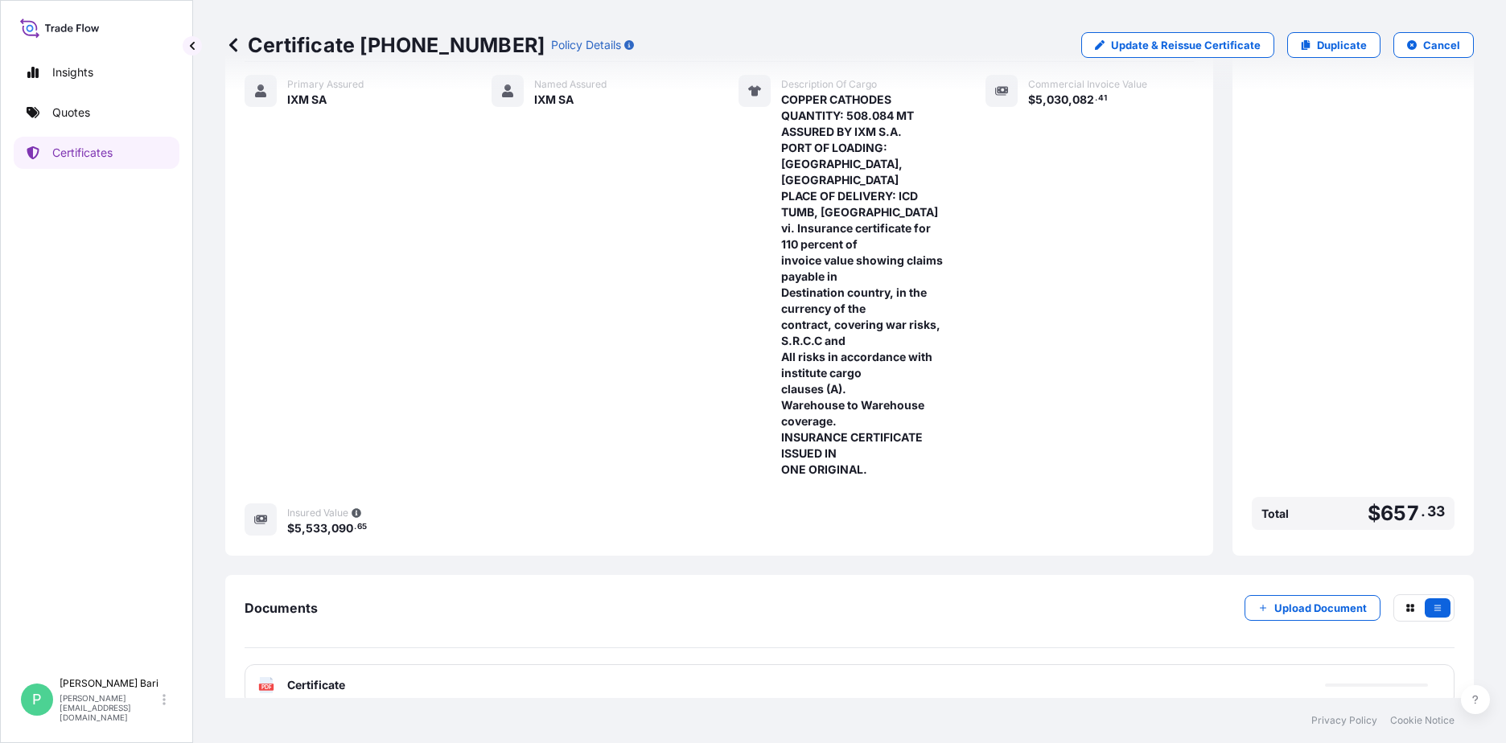
scroll to position [372, 0]
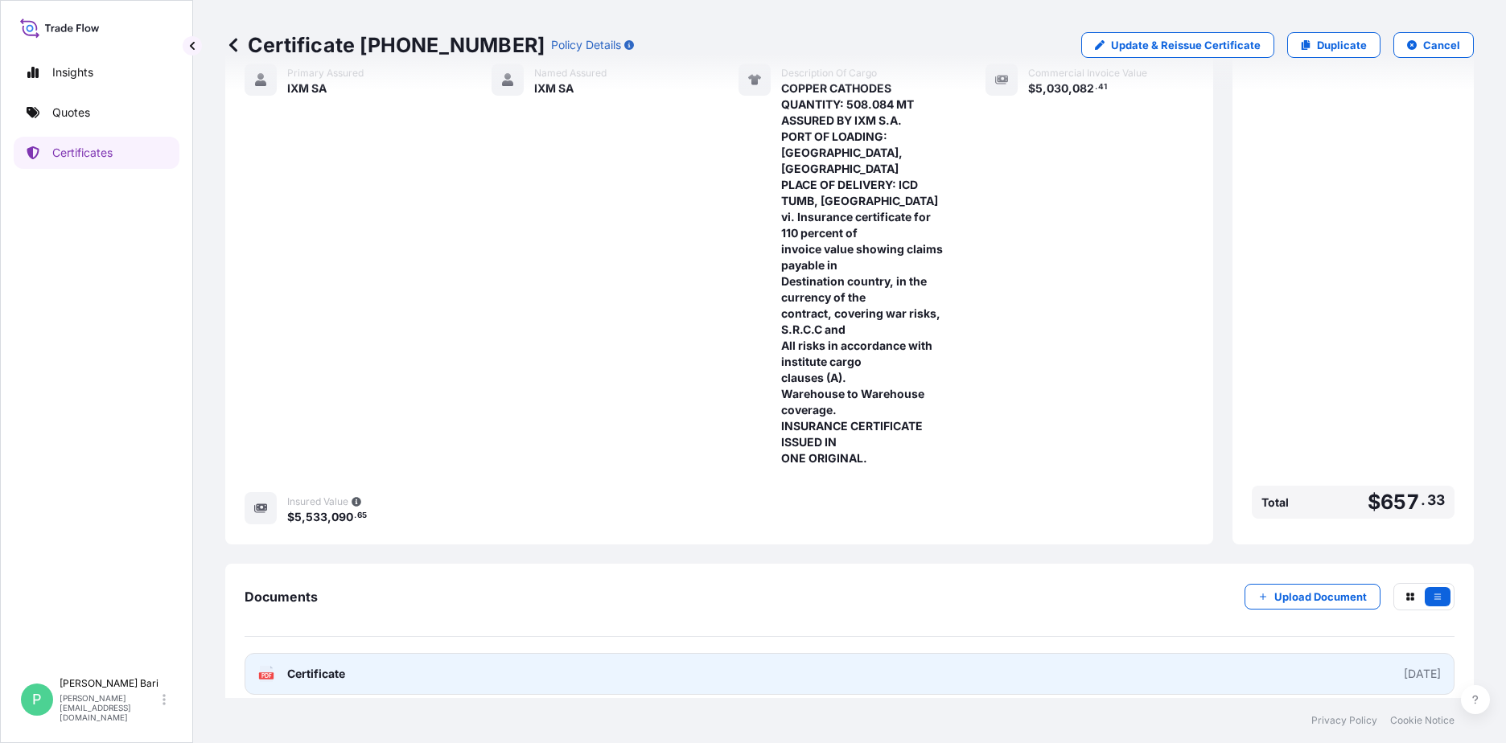
click at [1003, 672] on link "PDF Certificate 2025-09-19" at bounding box center [850, 674] width 1210 height 42
